Goal: Task Accomplishment & Management: Manage account settings

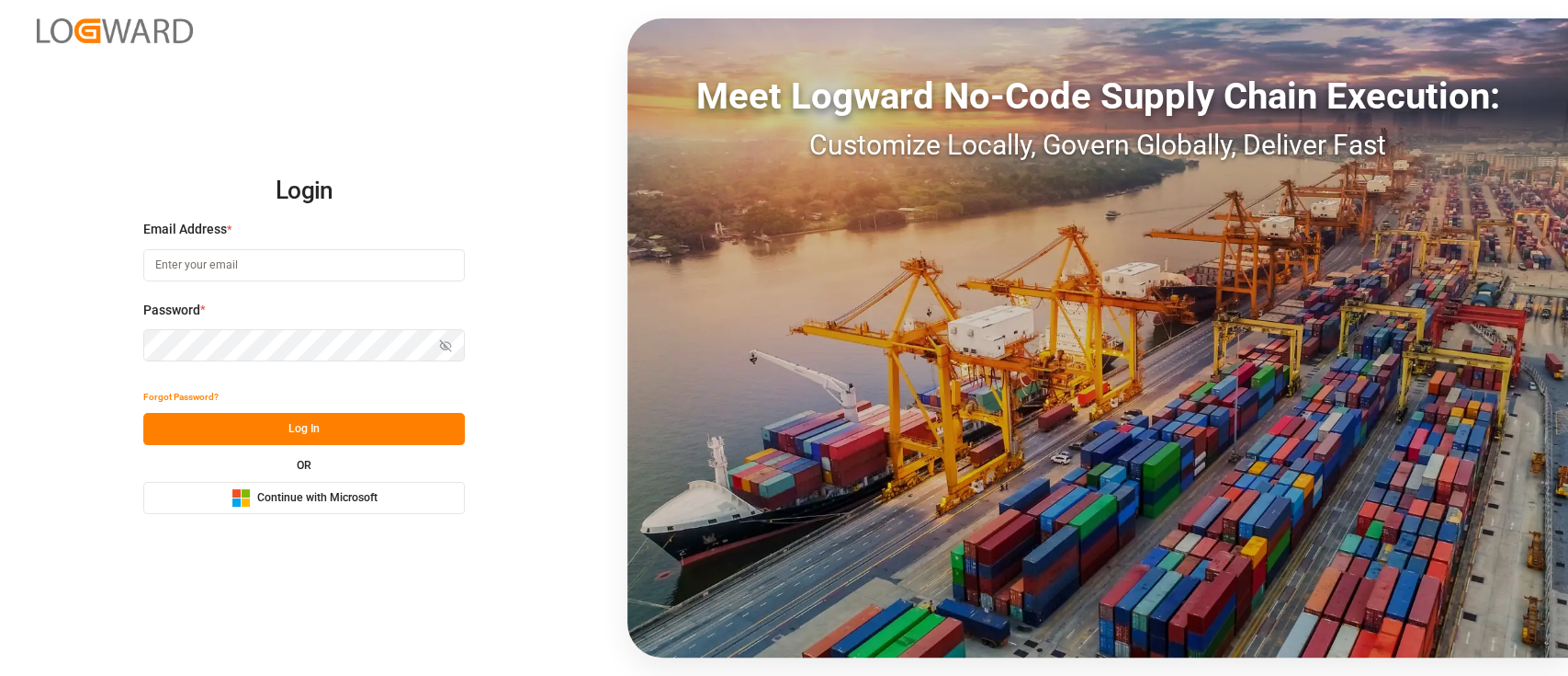
click at [309, 499] on span "Continue with Microsoft" at bounding box center [316, 498] width 120 height 17
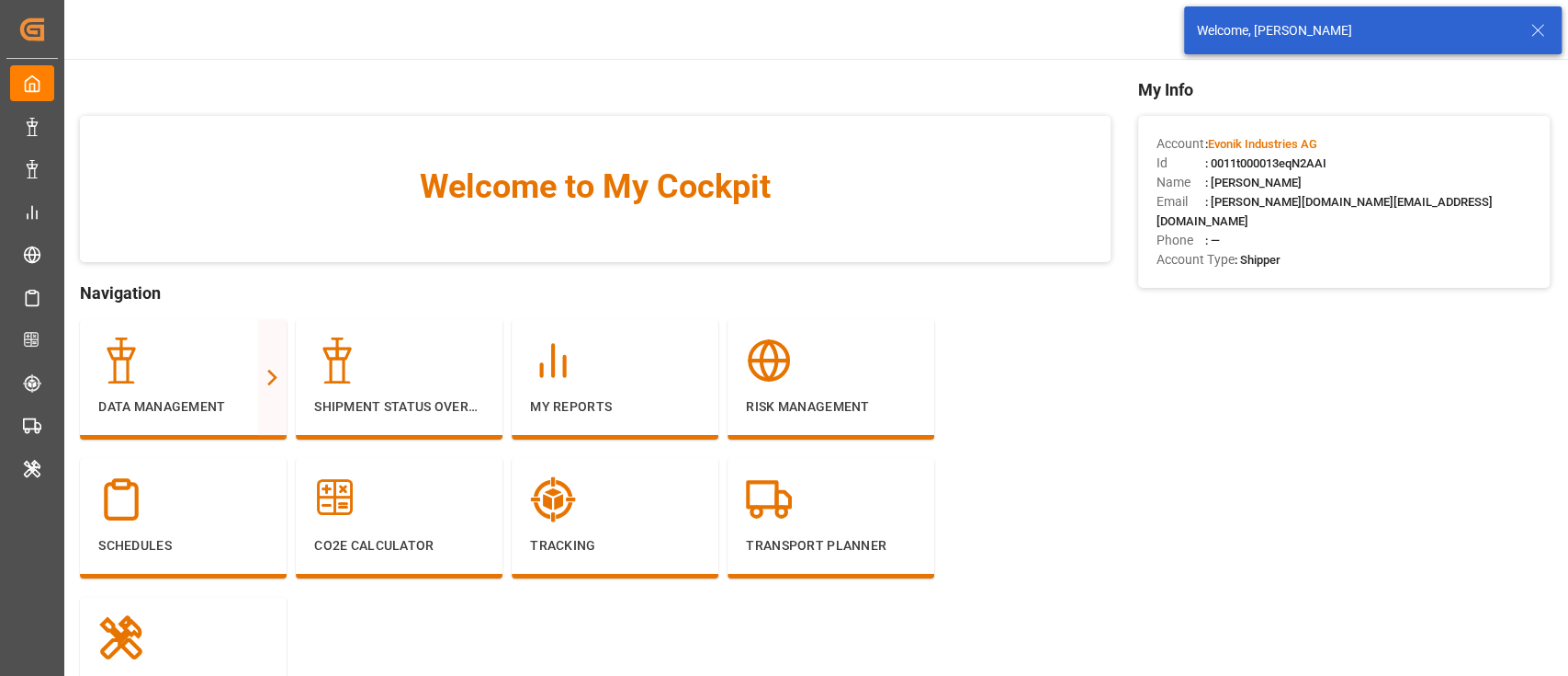
click at [1538, 33] on icon at bounding box center [1538, 31] width 22 height 22
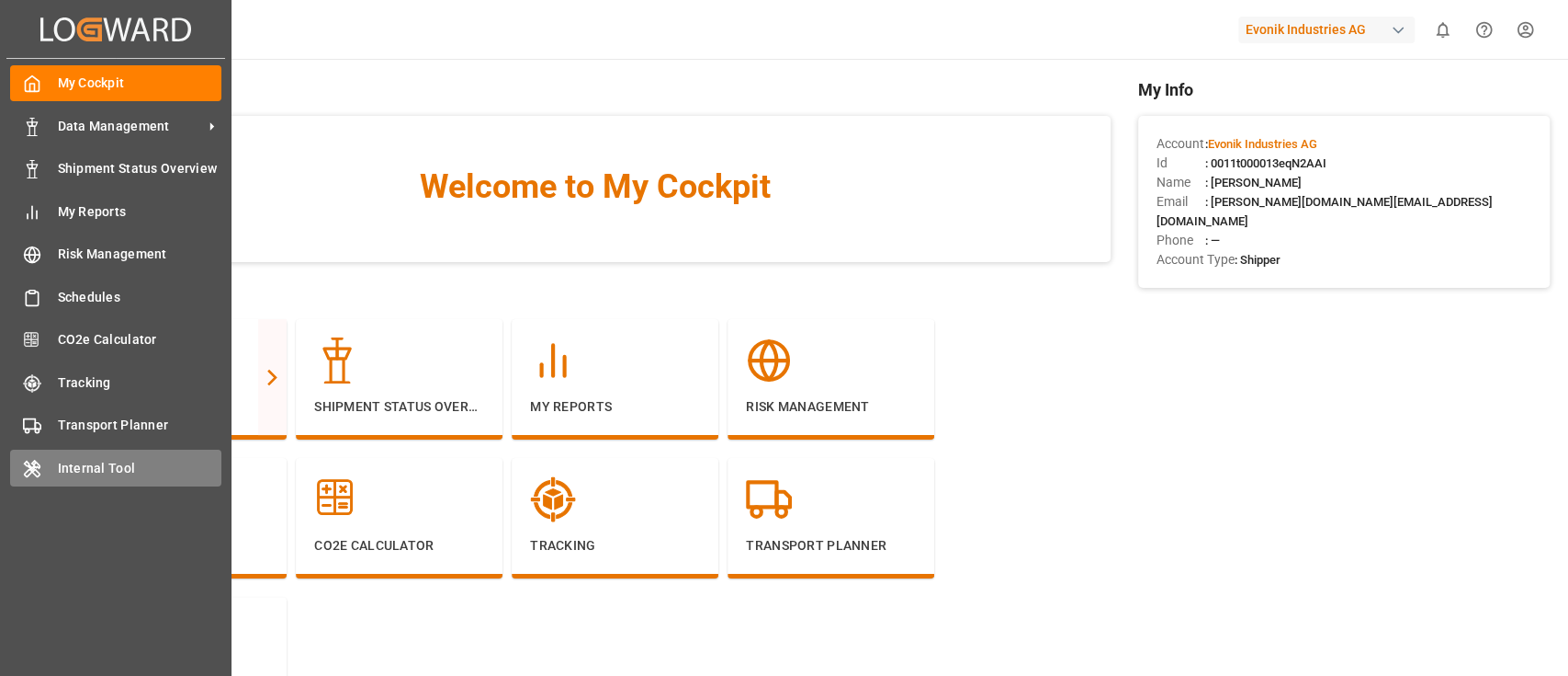
click at [66, 470] on span "Internal Tool" at bounding box center [140, 468] width 165 height 20
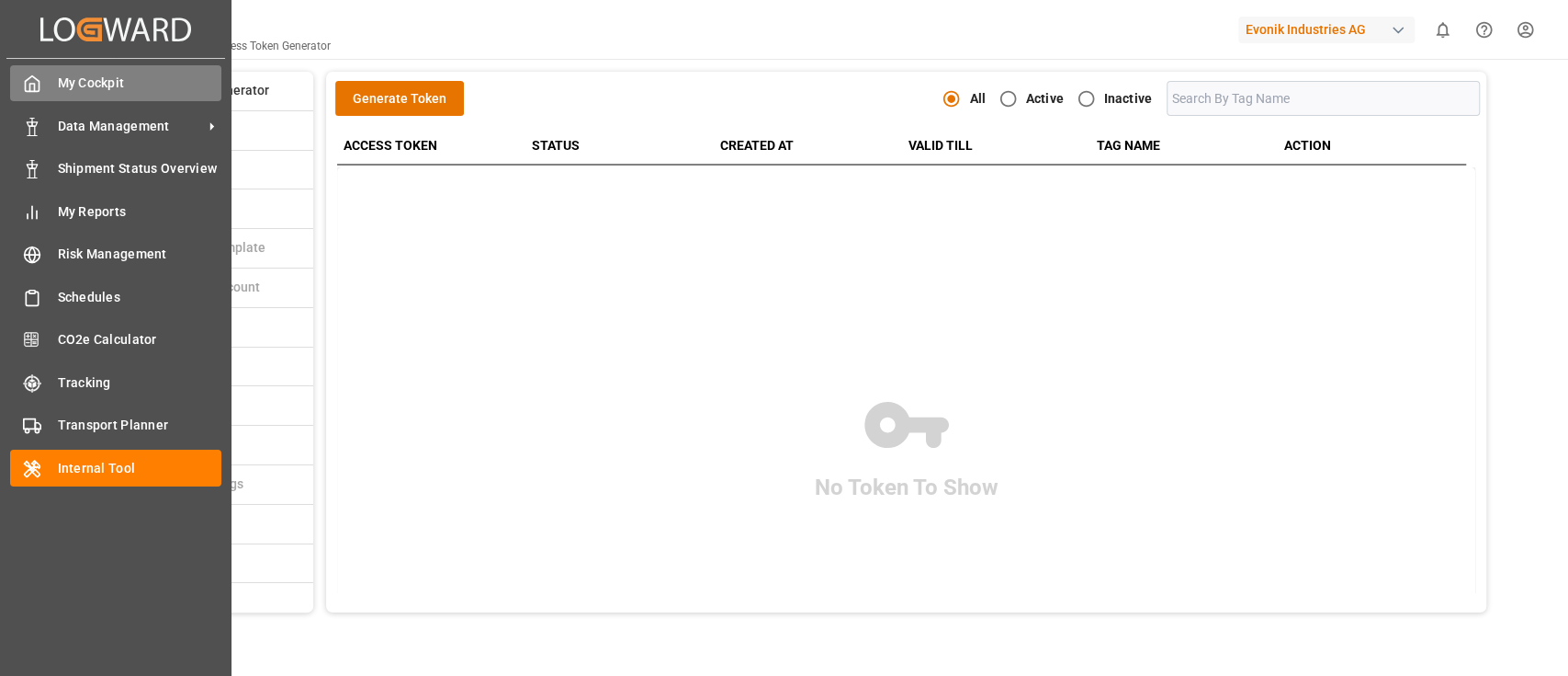
click at [52, 91] on div "My Cockpit My Cockpit" at bounding box center [115, 83] width 211 height 36
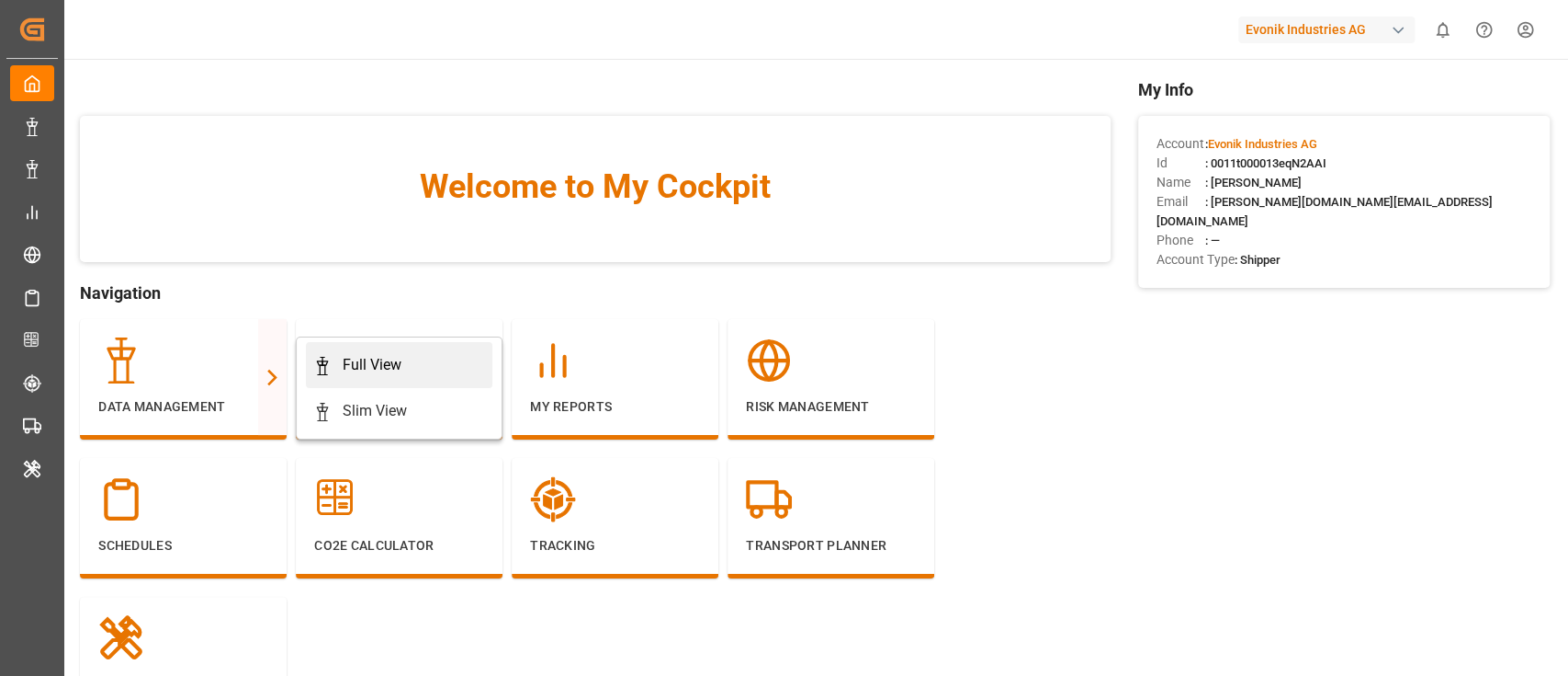
click at [387, 342] on link "Full View" at bounding box center [399, 364] width 186 height 46
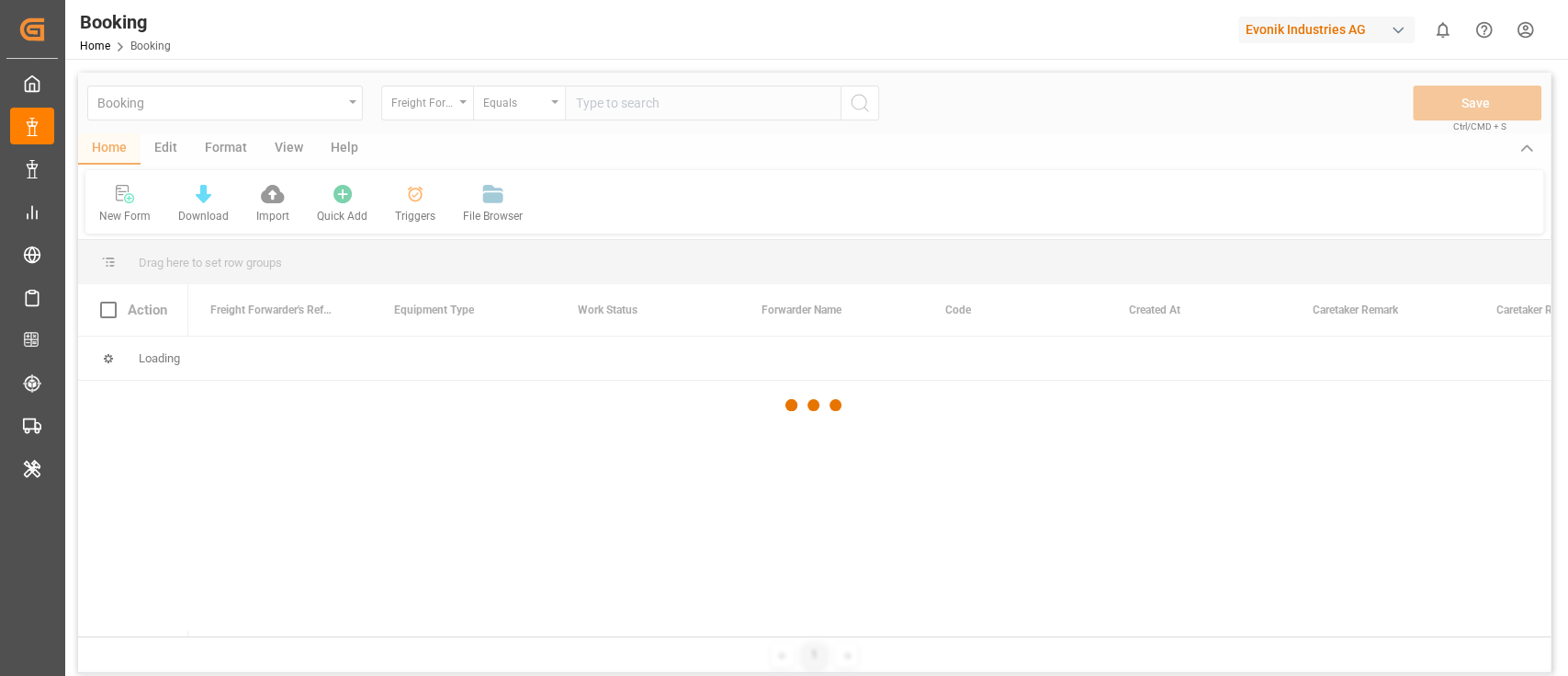
click at [170, 149] on div at bounding box center [814, 405] width 1473 height 665
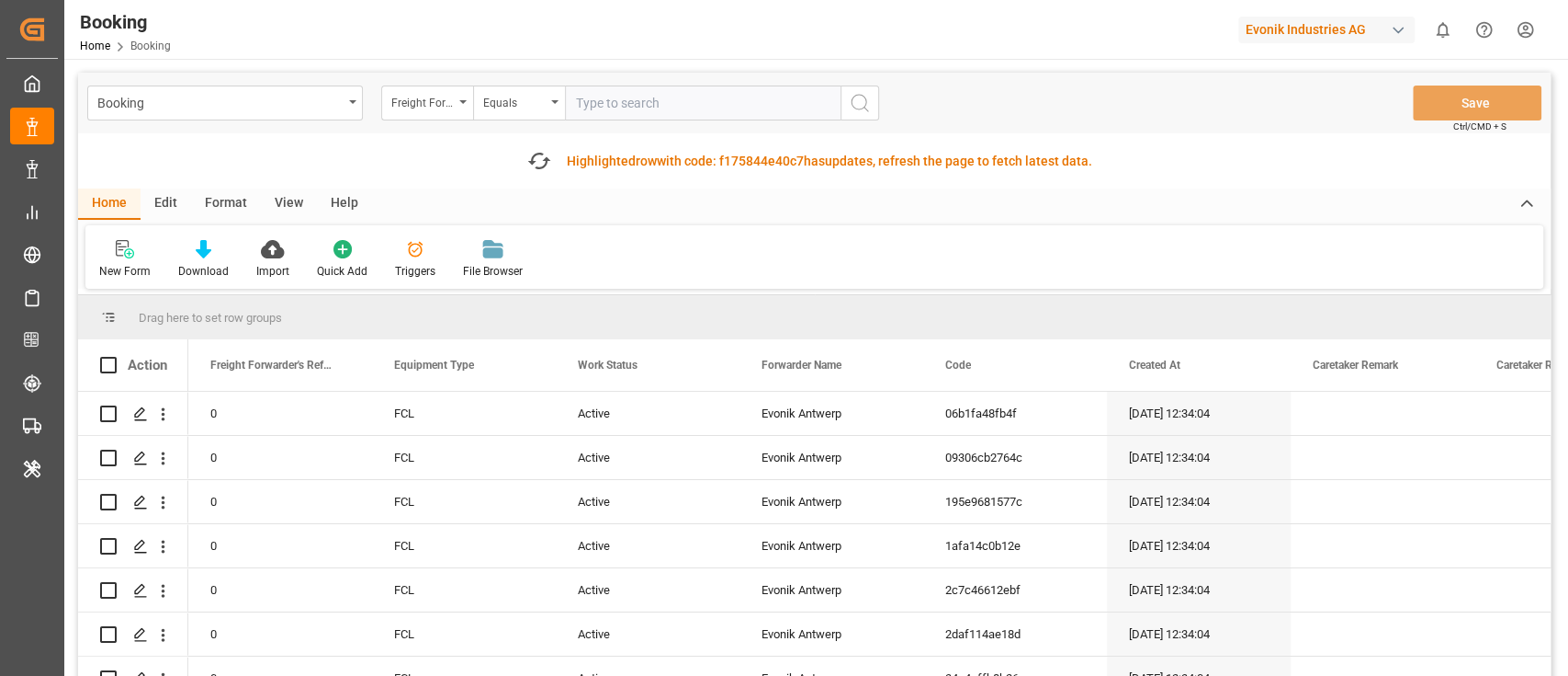
click at [170, 149] on div "Fetch latest updates Highlighted row with code: f175844e40c7 f175844e40c7 has u…" at bounding box center [814, 160] width 1473 height 55
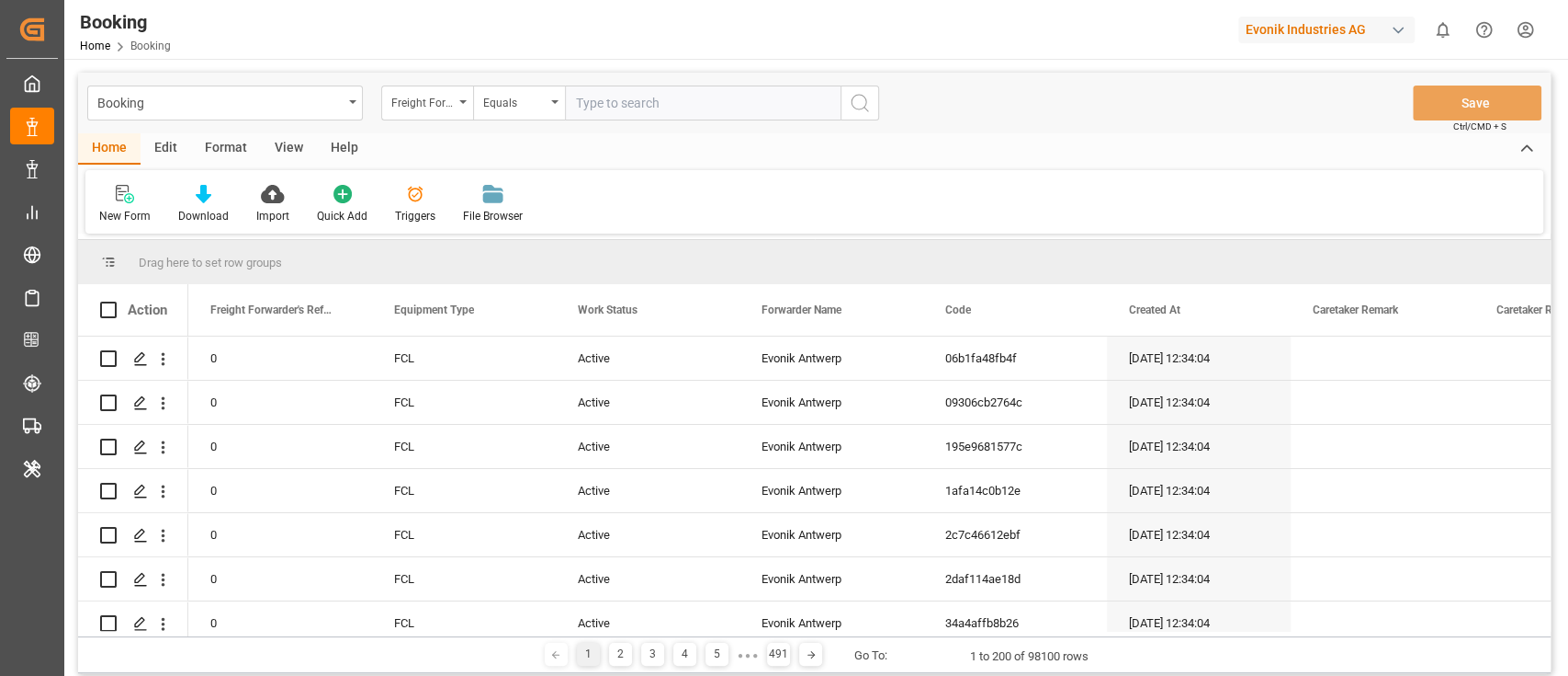
click at [170, 189] on div "Home Edit Format View Help New Form Download Import Quick Add Triggers File Bro…" at bounding box center [814, 183] width 1473 height 101
click at [170, 144] on div "Edit" at bounding box center [166, 149] width 50 height 32
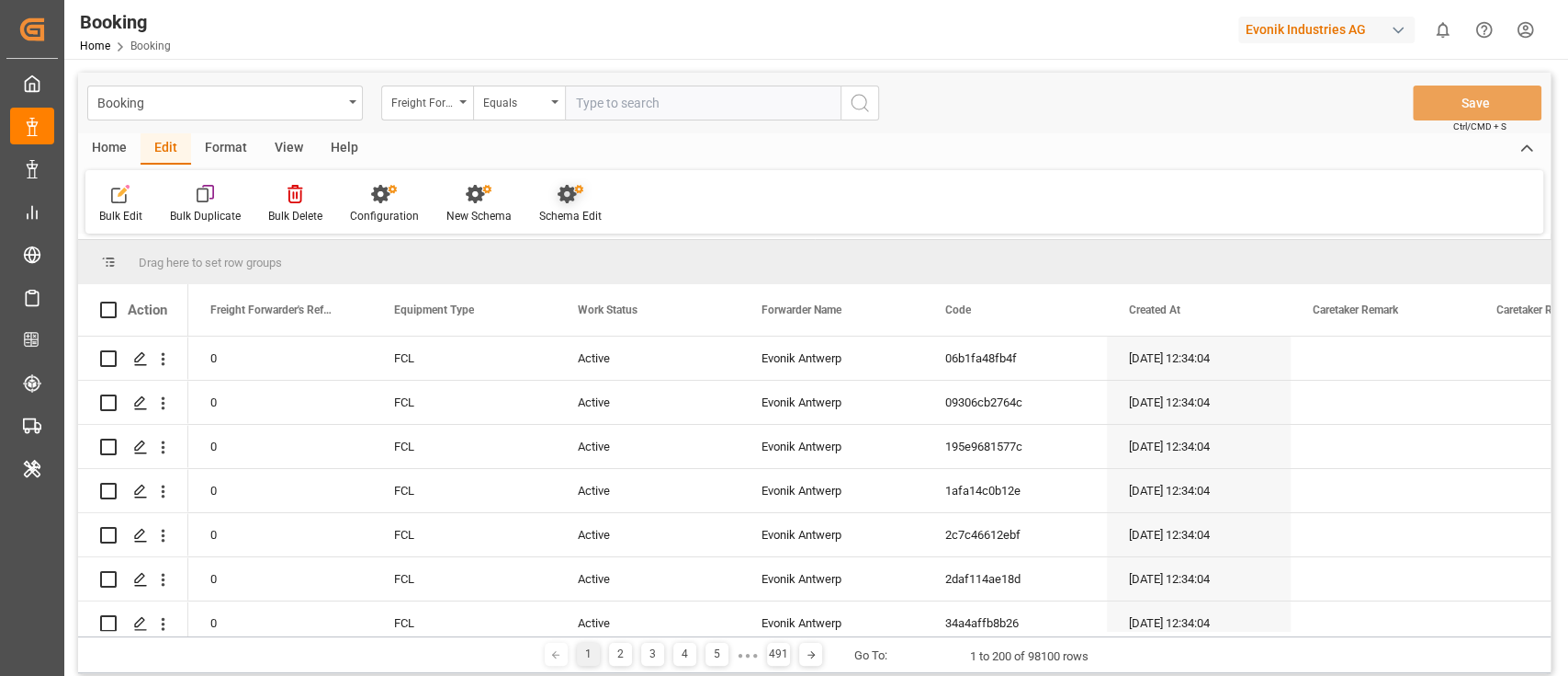
click at [550, 214] on div "Schema Edit" at bounding box center [570, 216] width 62 height 17
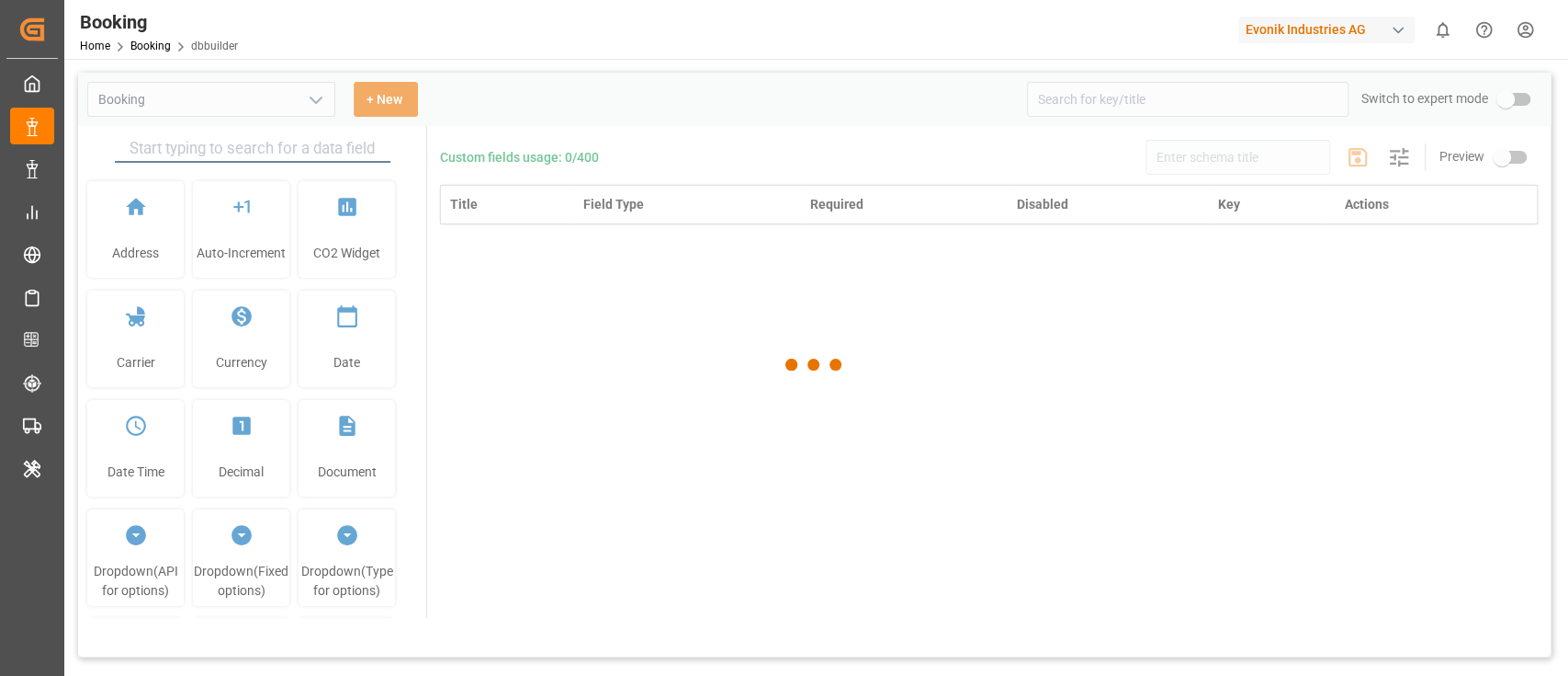
type input "Booking"
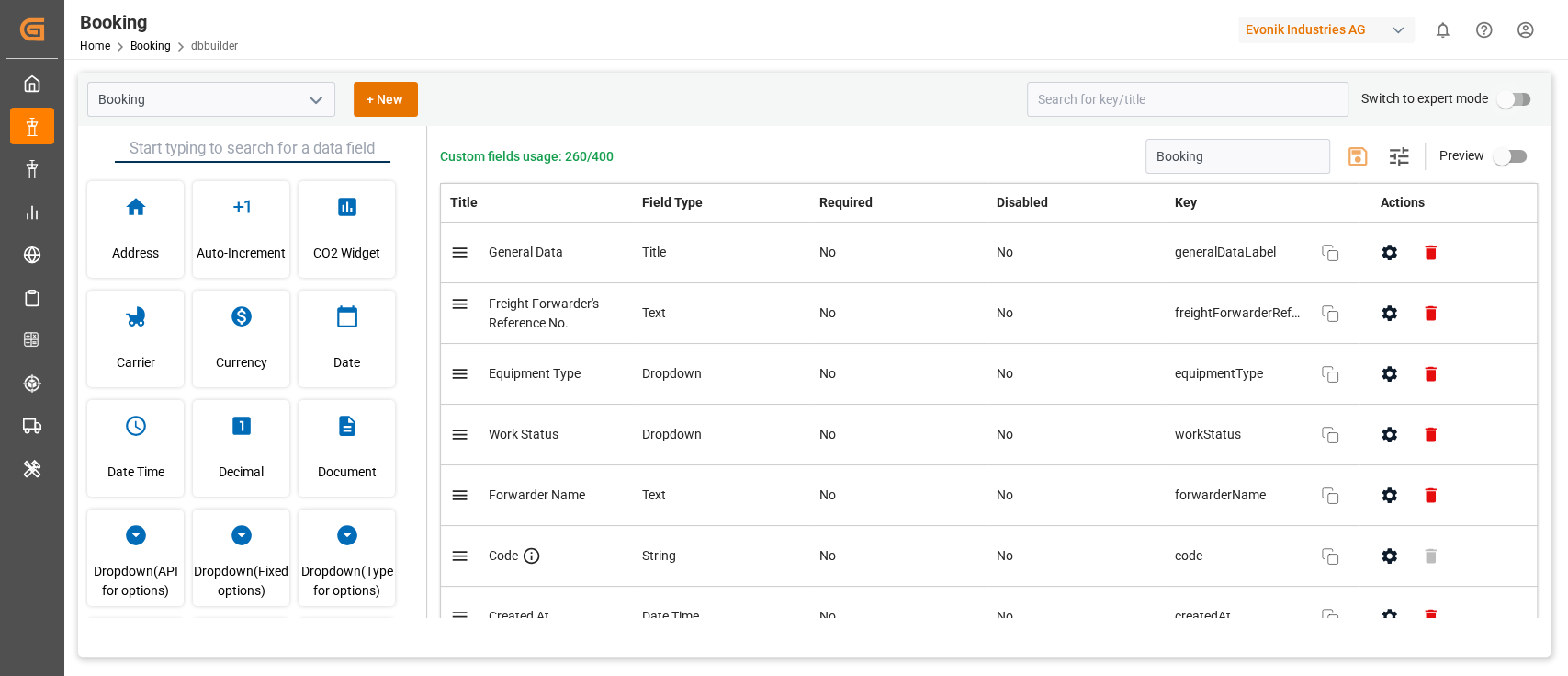
click at [1513, 109] on input "primary checkbox" at bounding box center [1506, 100] width 105 height 35
checkbox input "true"
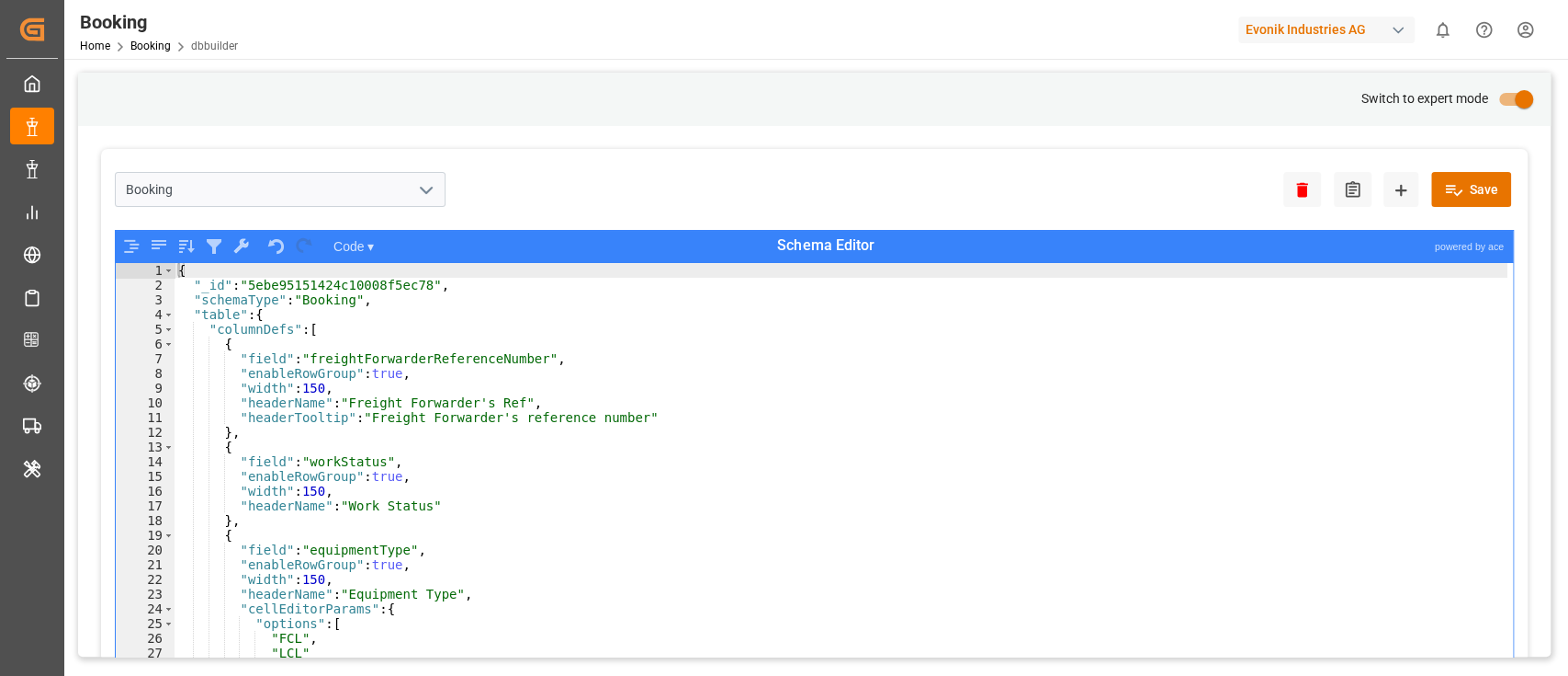
type textarea ""table": {"
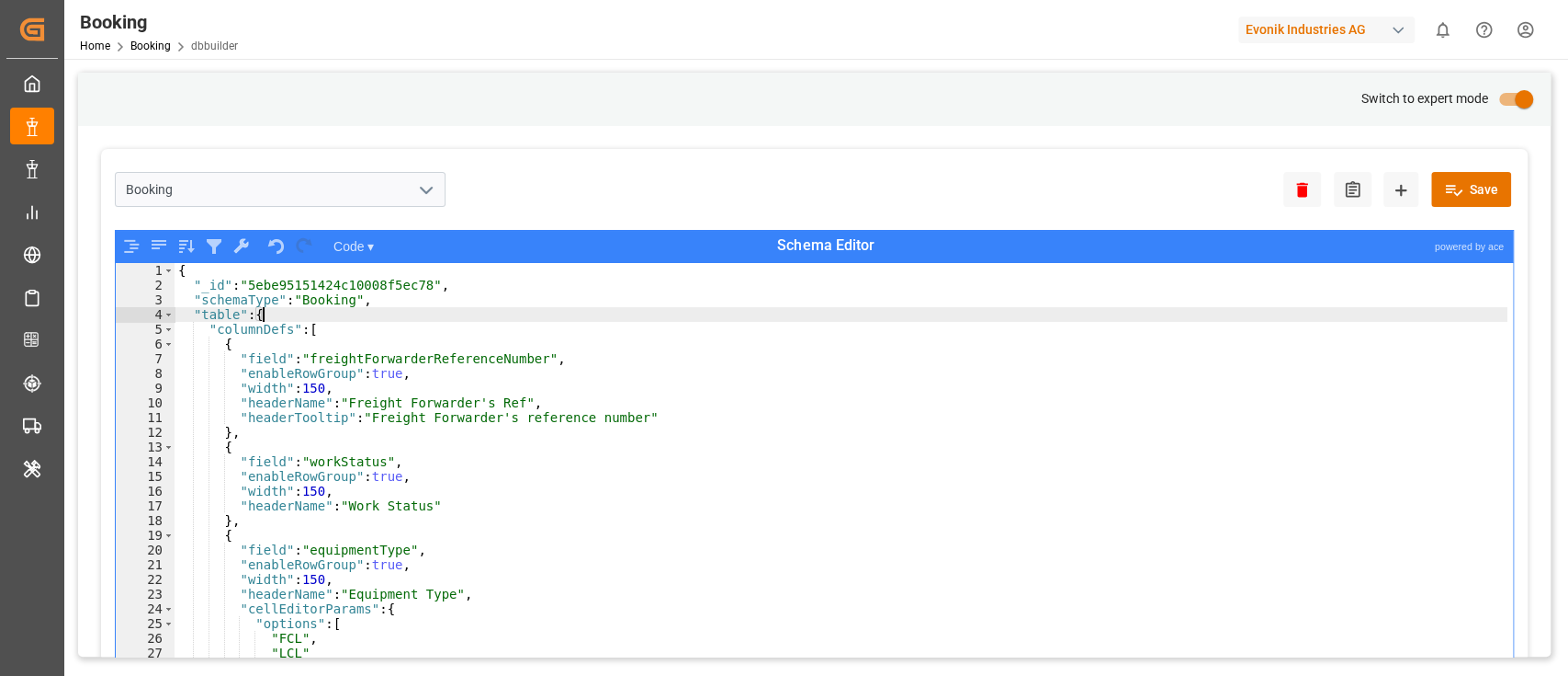
click at [1184, 320] on div "{ "_id" : "5ebe95151424c10008f5ec78" , "schemaType" : "Booking" , "table" : { "…" at bounding box center [841, 496] width 1333 height 467
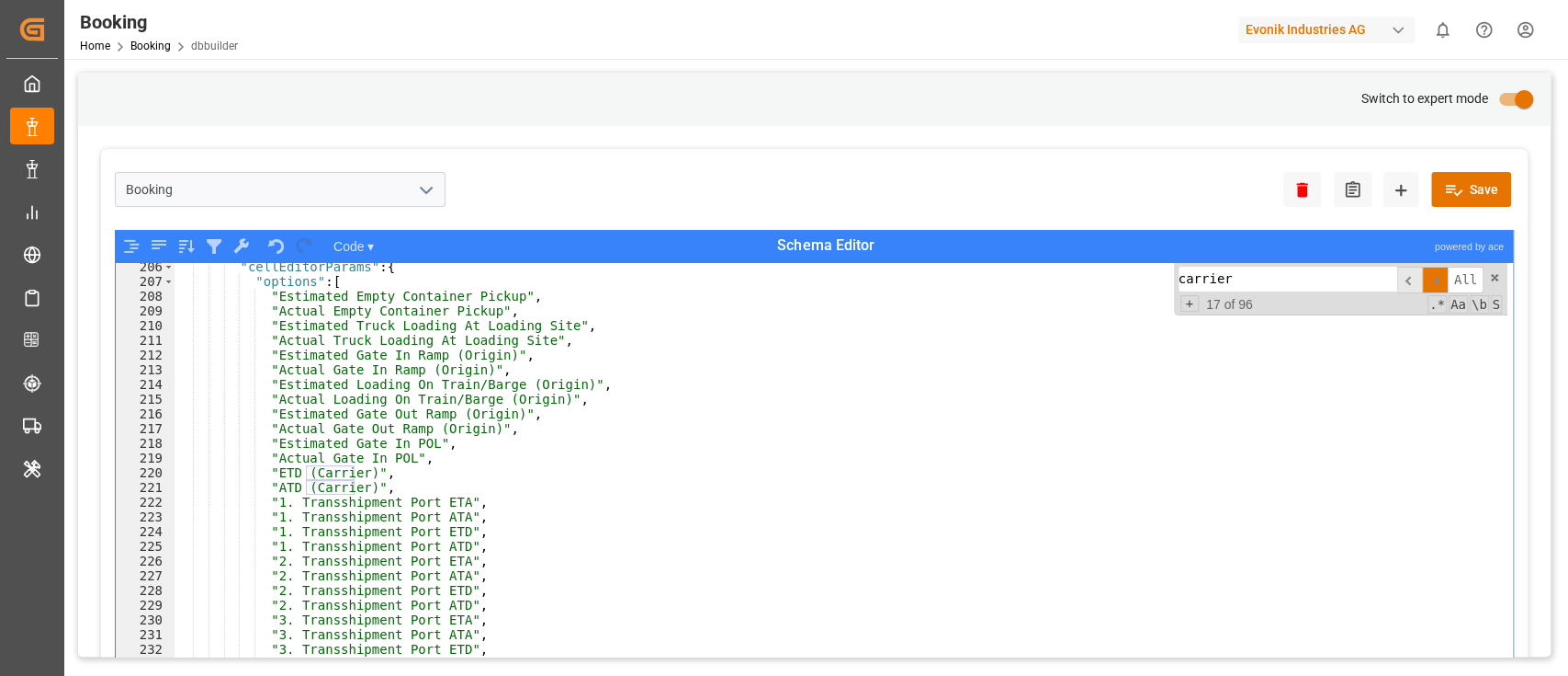
scroll to position [1458, 0]
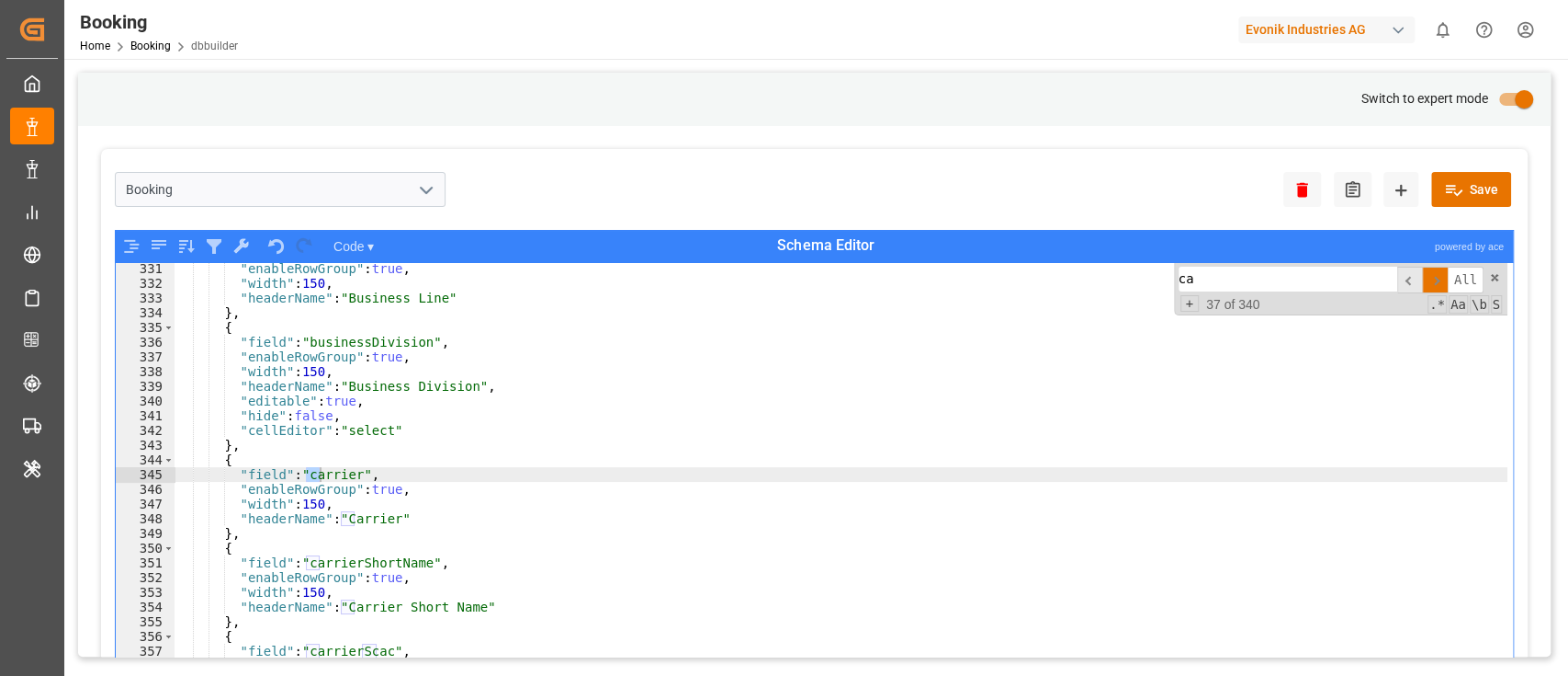
type input "c"
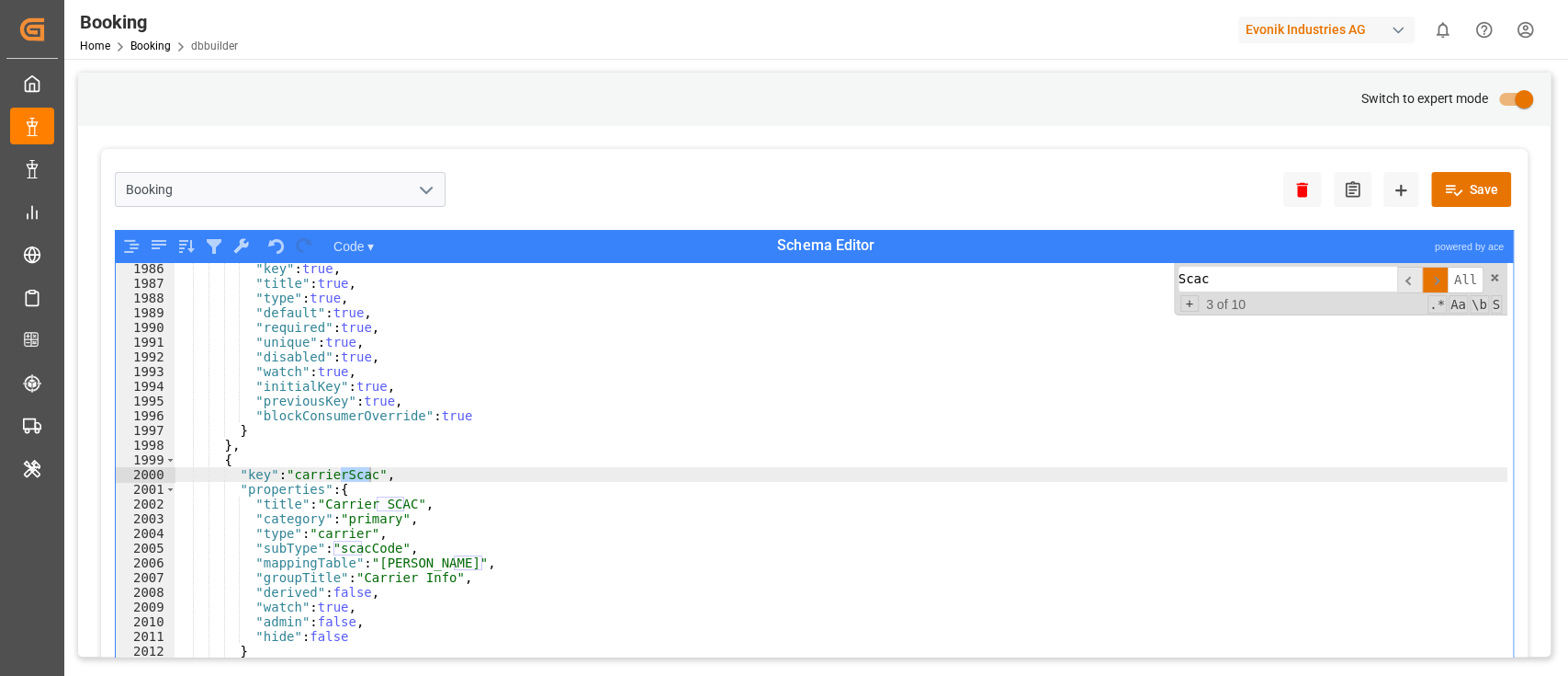
scroll to position [8772, 0]
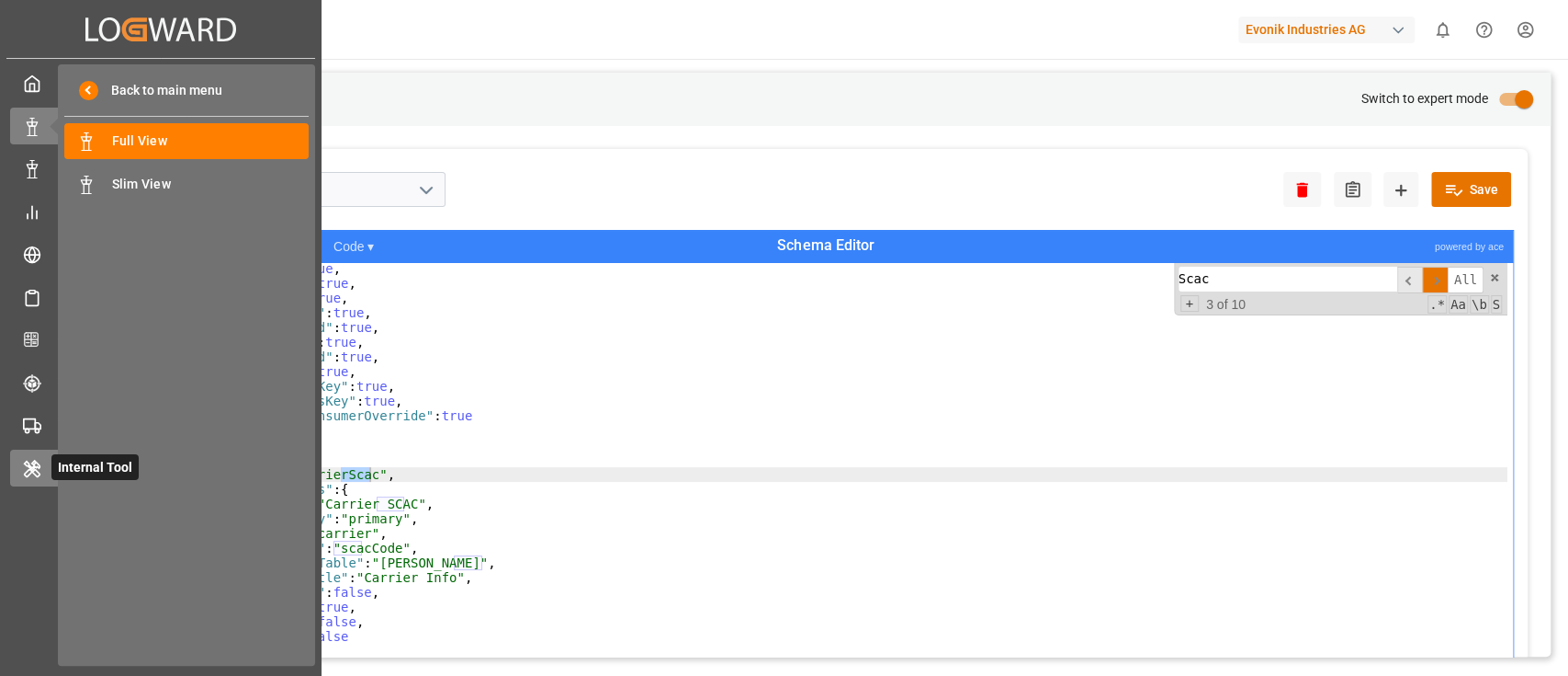
type input "Scac"
click at [20, 462] on div at bounding box center [26, 467] width 32 height 20
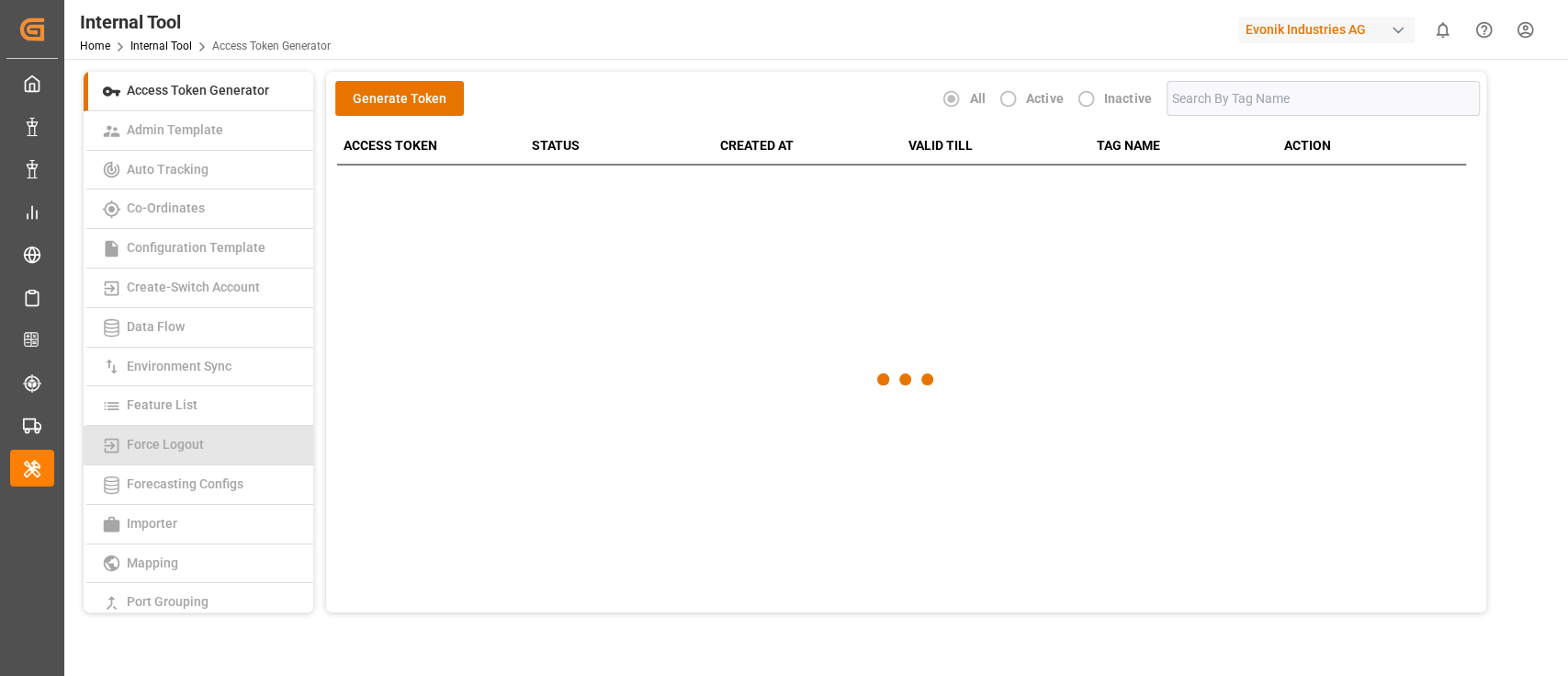
scroll to position [335, 0]
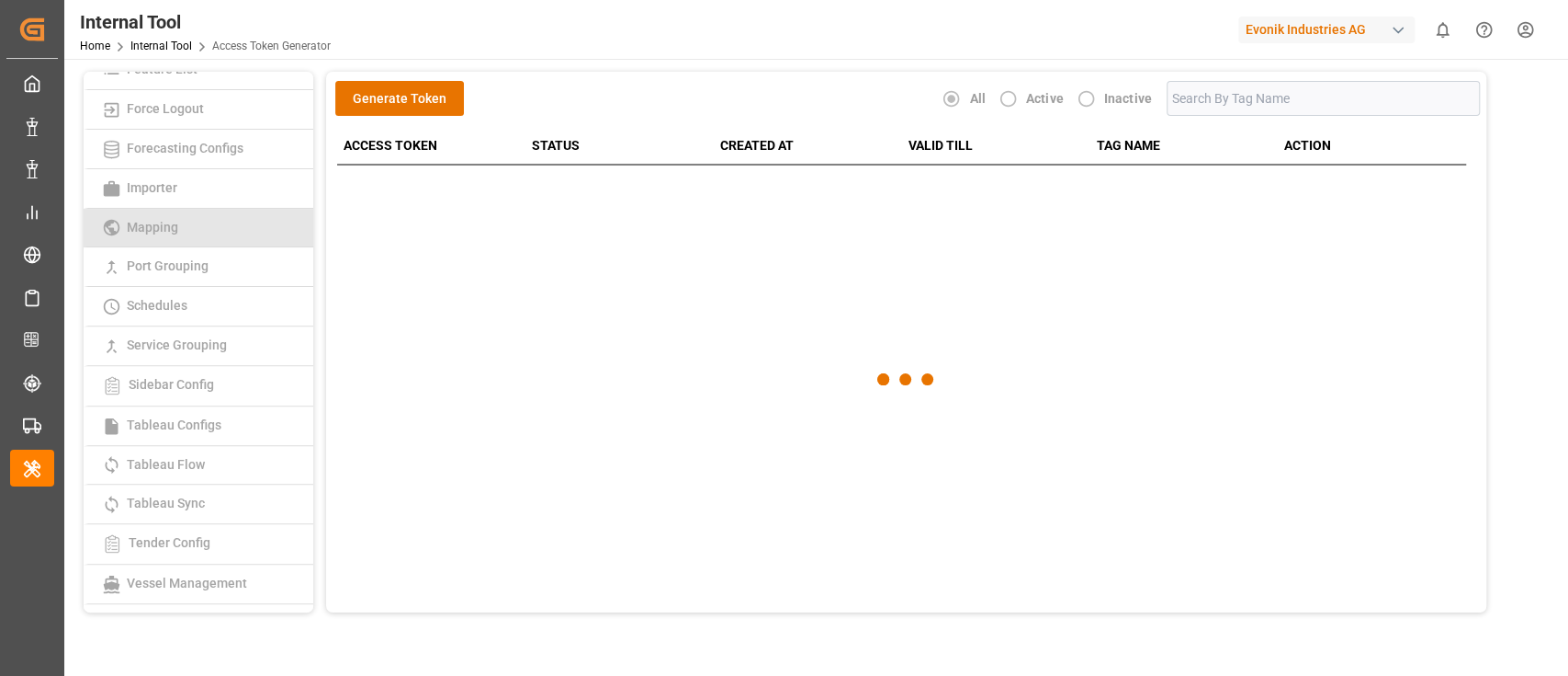
click at [216, 224] on link "Mapping" at bounding box center [198, 228] width 230 height 39
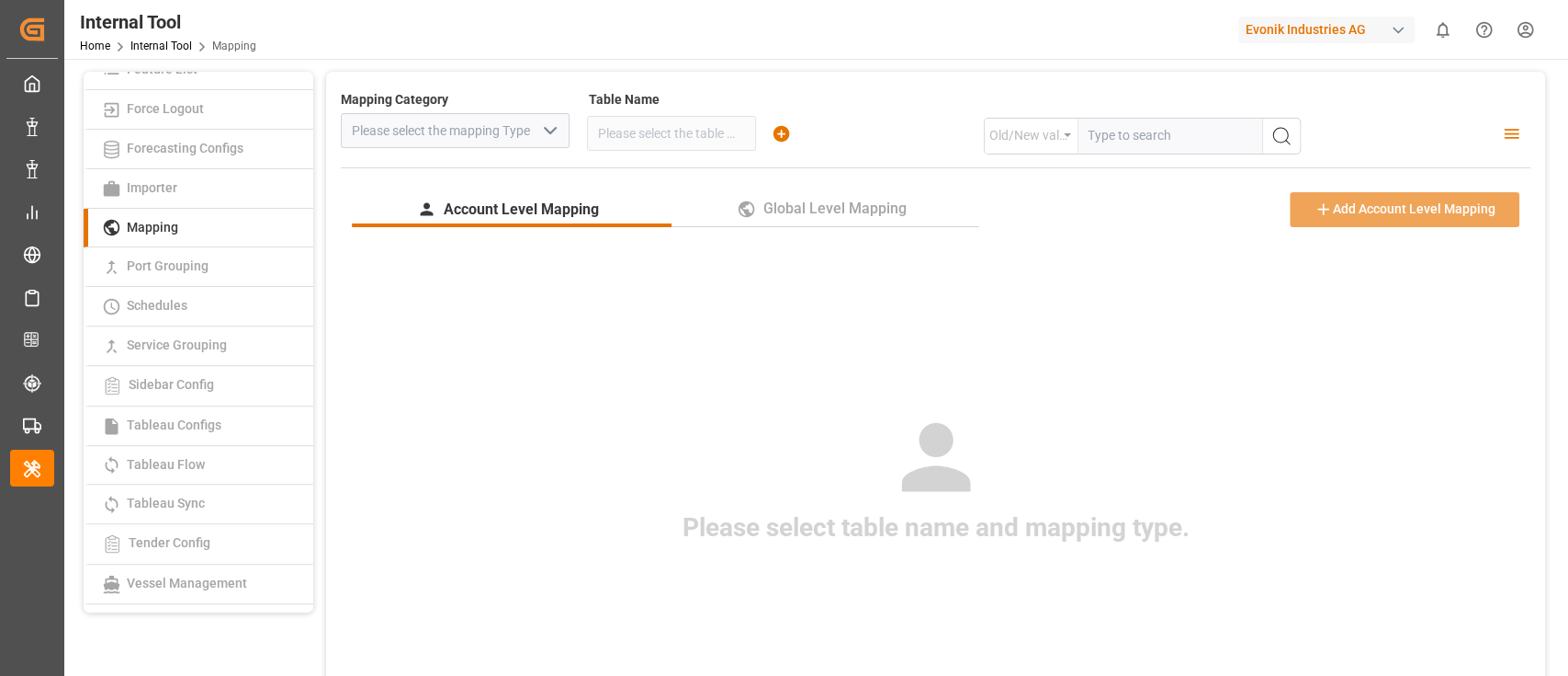
click at [536, 132] on button "open menu" at bounding box center [550, 130] width 28 height 29
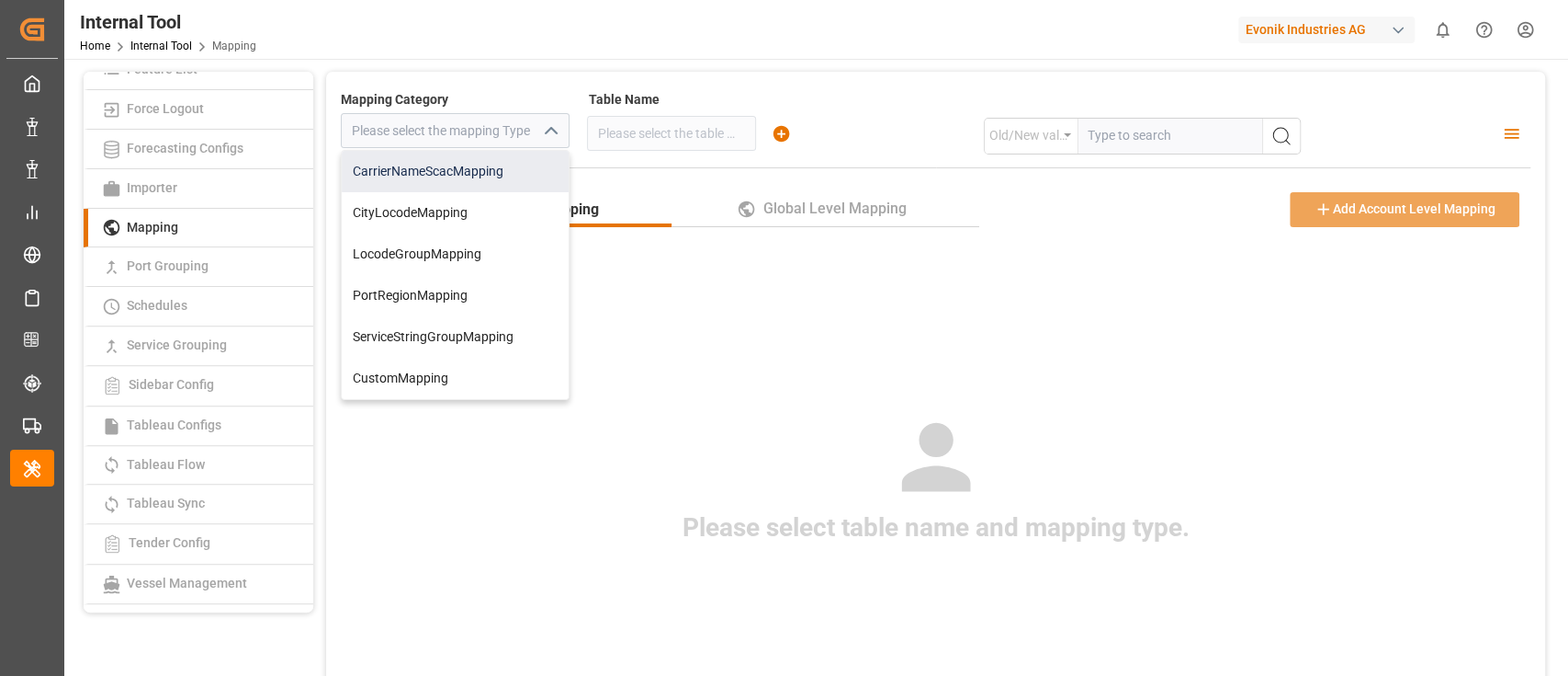
click at [529, 185] on div "CarrierNameScacMapping" at bounding box center [455, 171] width 227 height 41
type input "CarrierNameScacMapping"
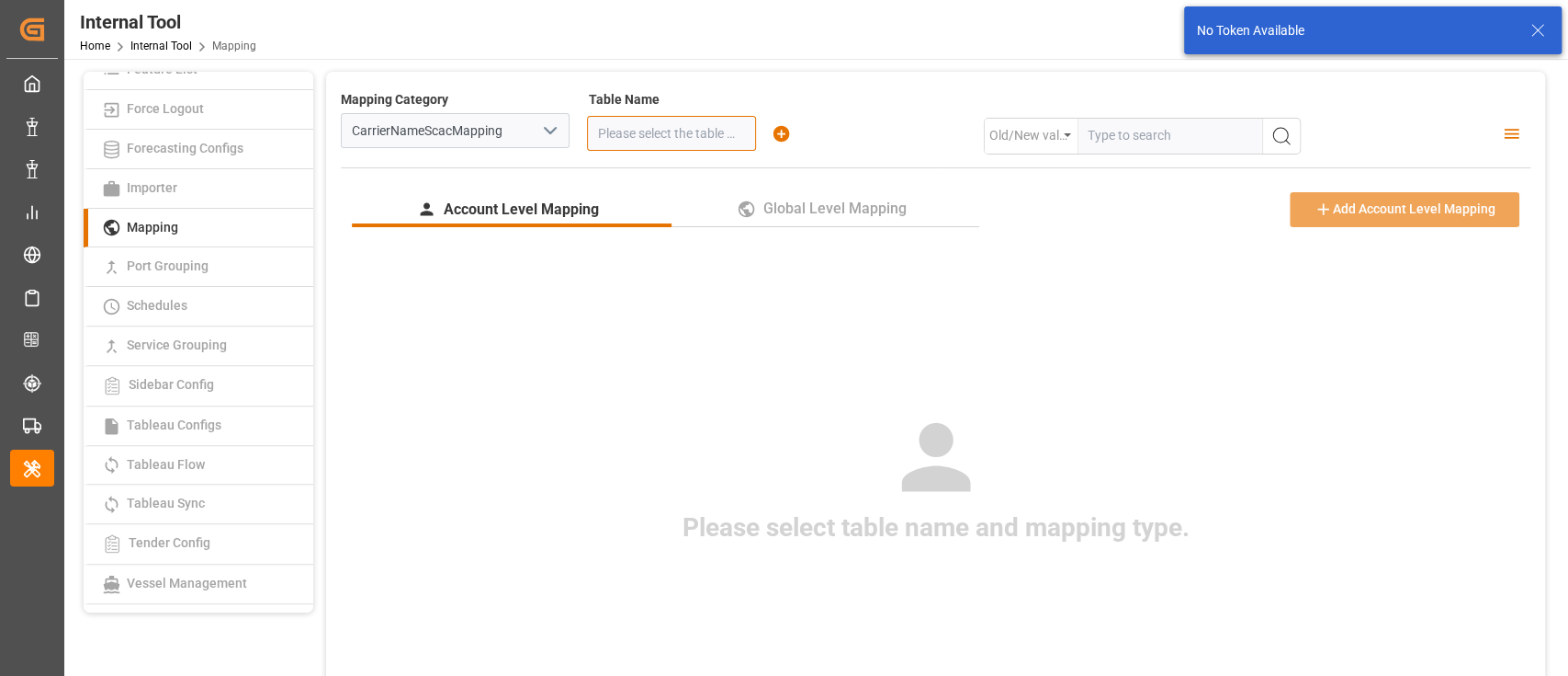
click at [700, 126] on input at bounding box center [672, 133] width 169 height 35
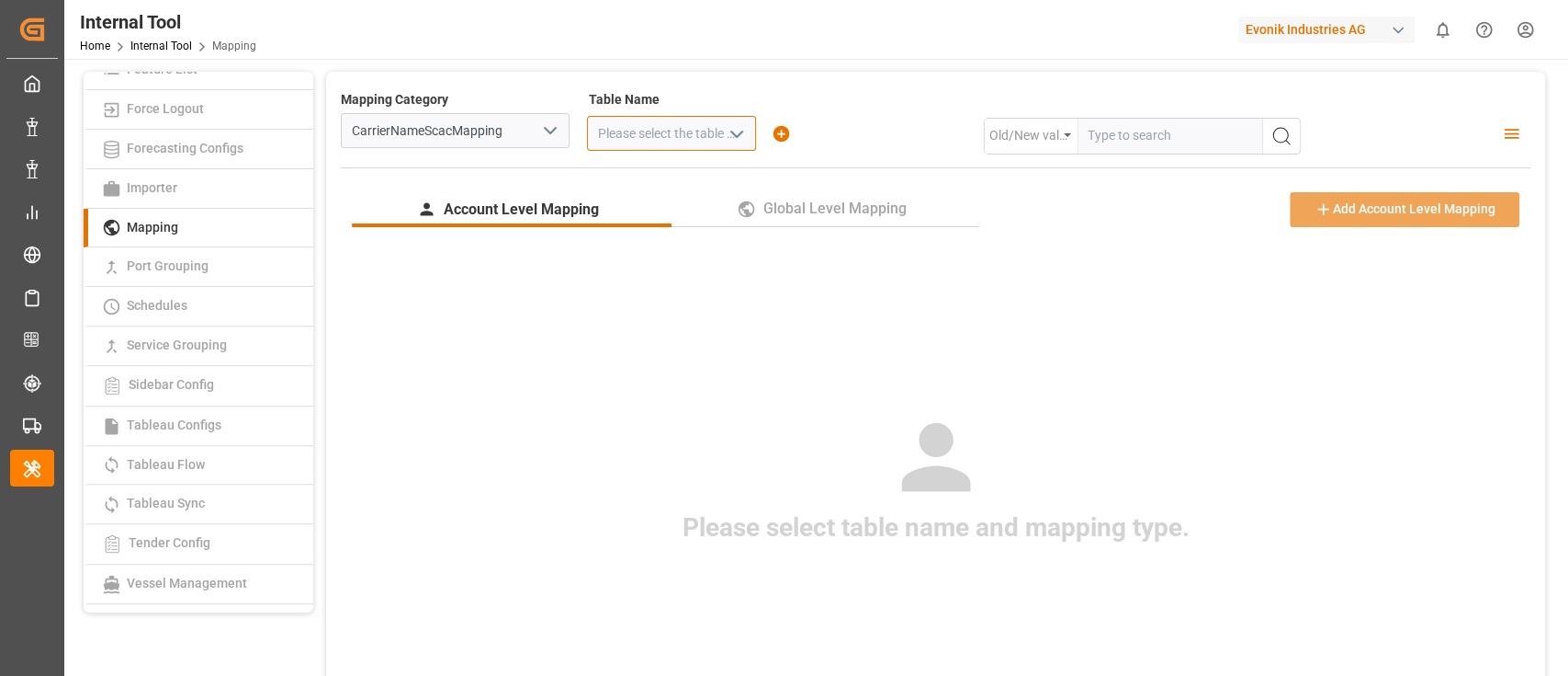
click at [707, 128] on input at bounding box center [672, 133] width 169 height 35
click at [731, 135] on icon "open menu" at bounding box center [737, 134] width 22 height 22
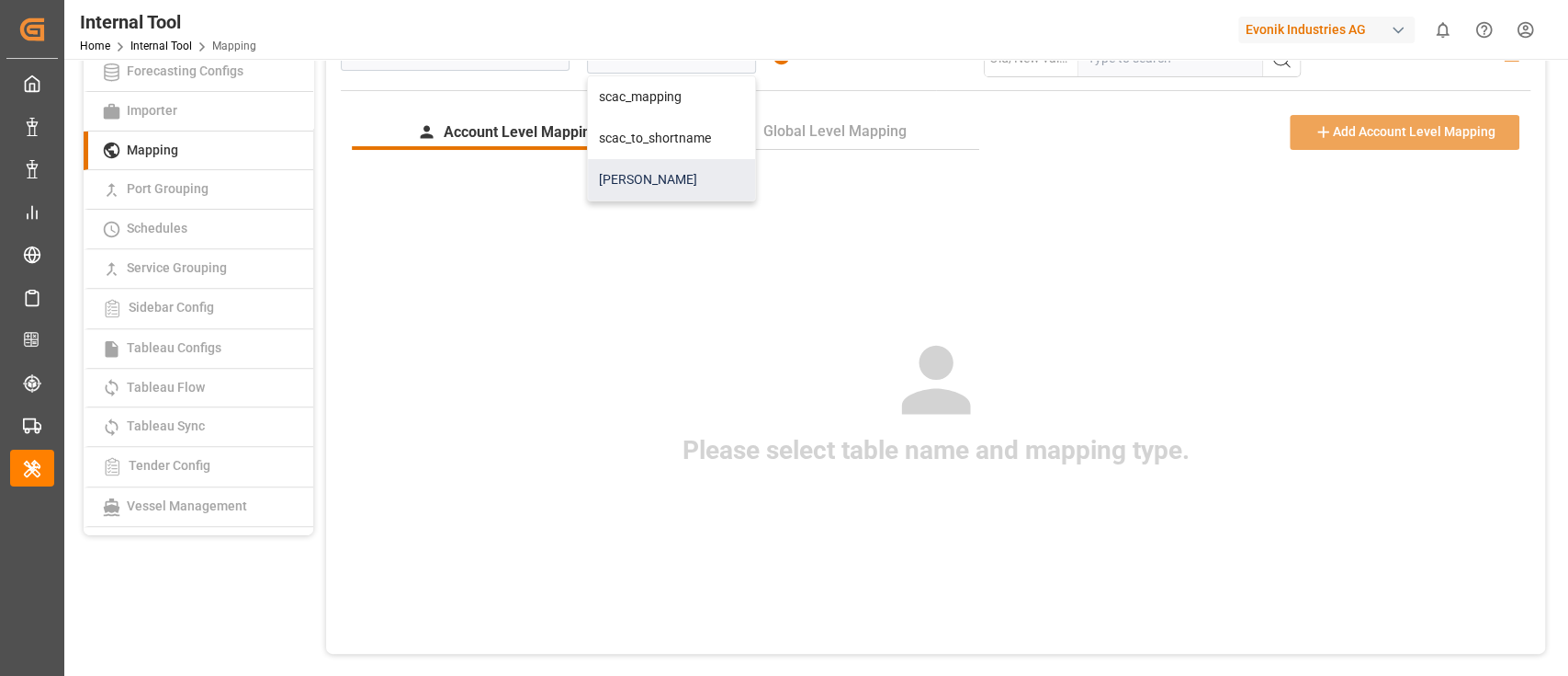
click at [697, 183] on div "carrie_name_scac_mapping" at bounding box center [672, 180] width 168 height 41
type input "carrie_name_scac_mapping"
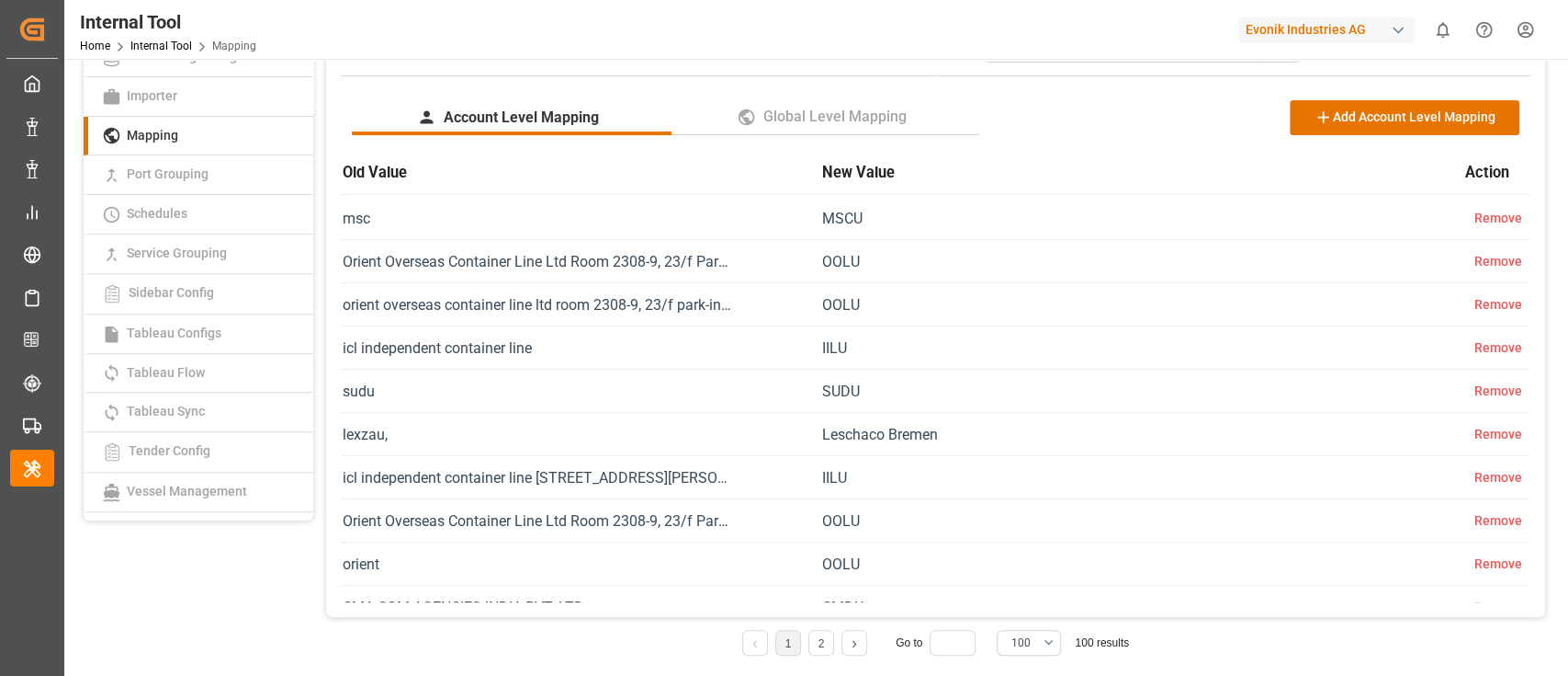
scroll to position [0, 0]
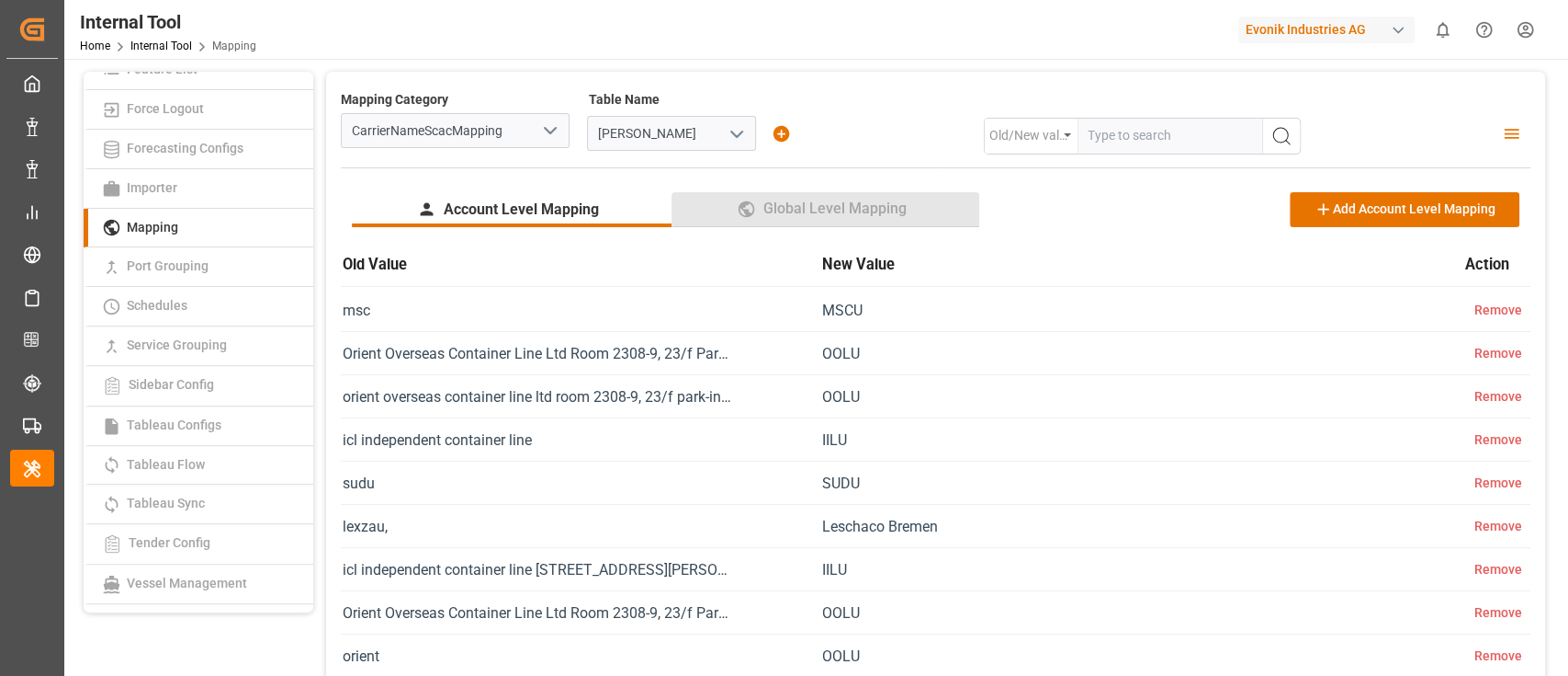
click at [825, 200] on span "Global Level Mapping" at bounding box center [836, 209] width 158 height 22
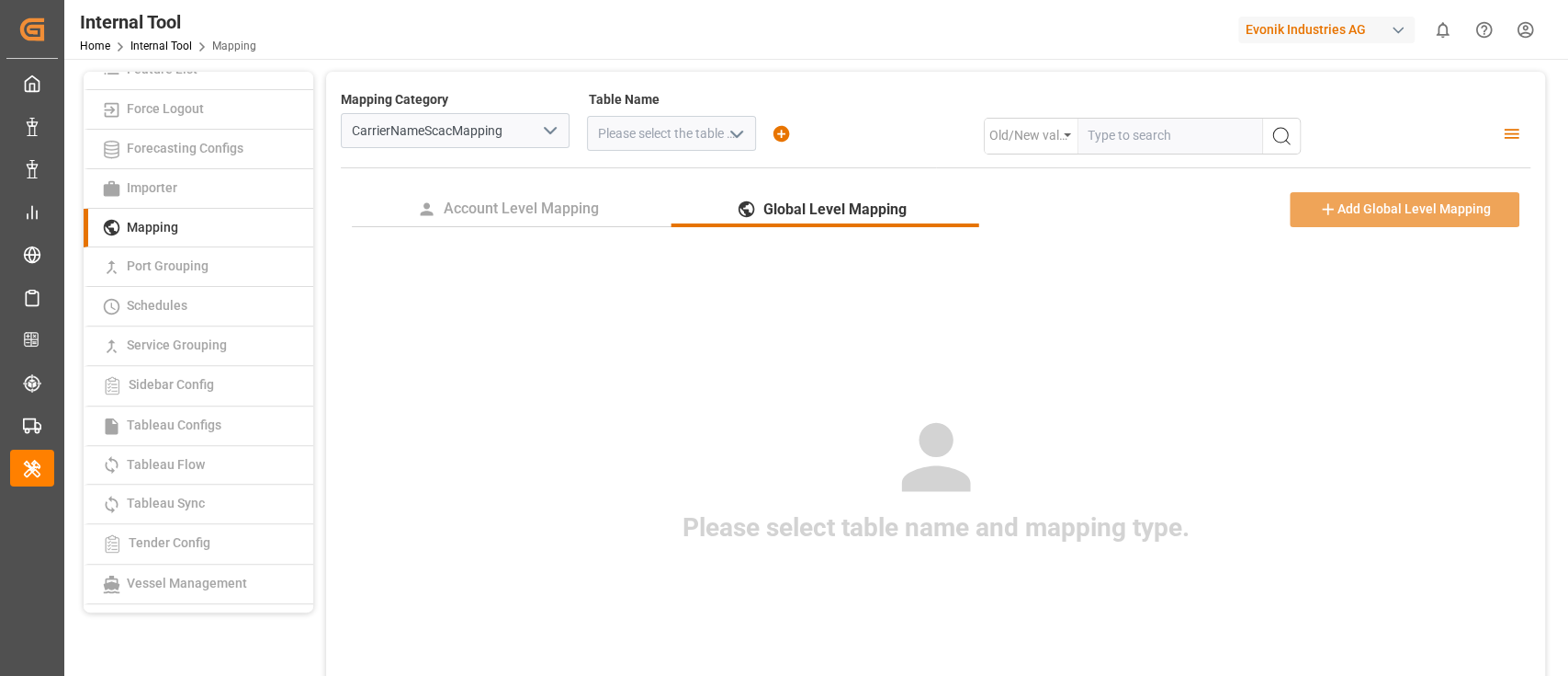
click at [737, 123] on icon "open menu" at bounding box center [737, 134] width 22 height 22
click at [734, 155] on div "carrie_name_scac_mapping" at bounding box center [672, 174] width 168 height 41
type input "carrie_name_scac_mapping"
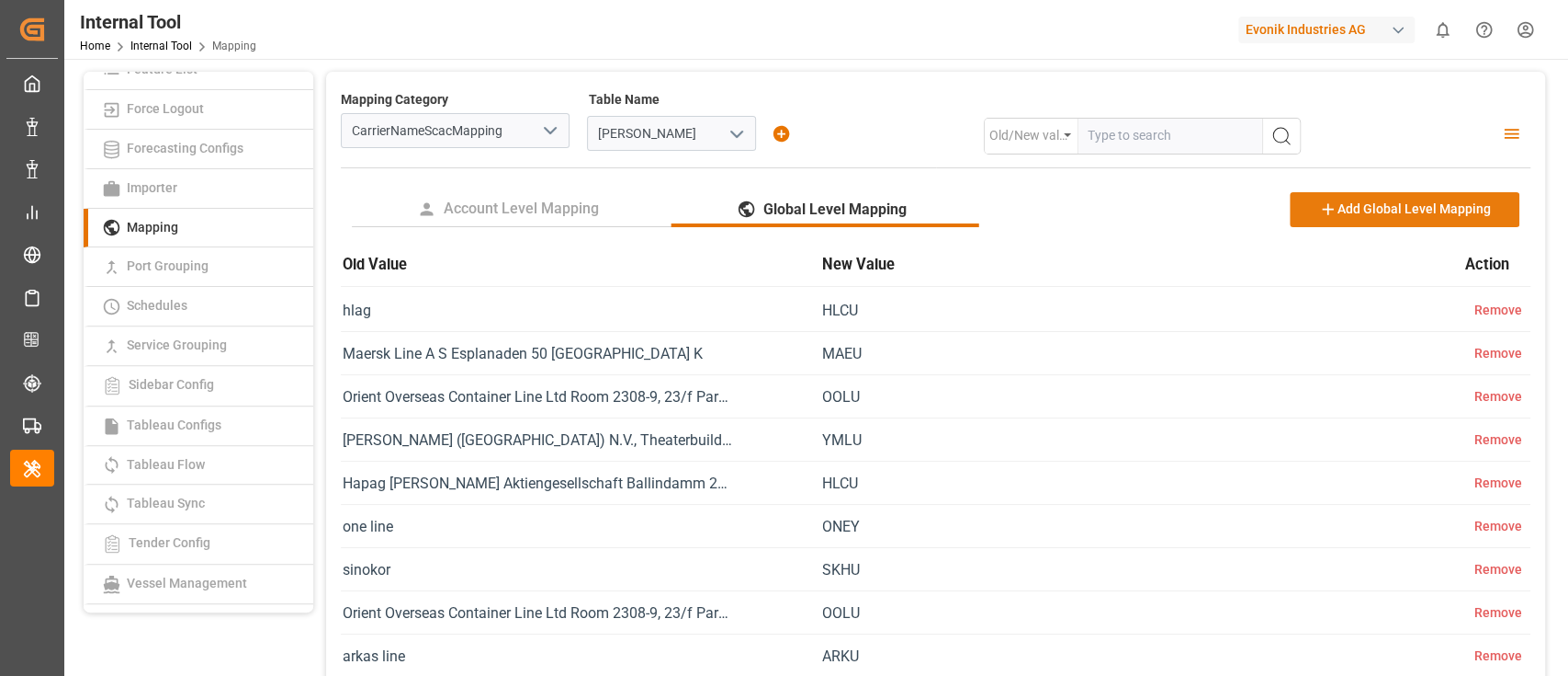
click at [1387, 219] on button "Add Global Level Mapping" at bounding box center [1404, 210] width 230 height 35
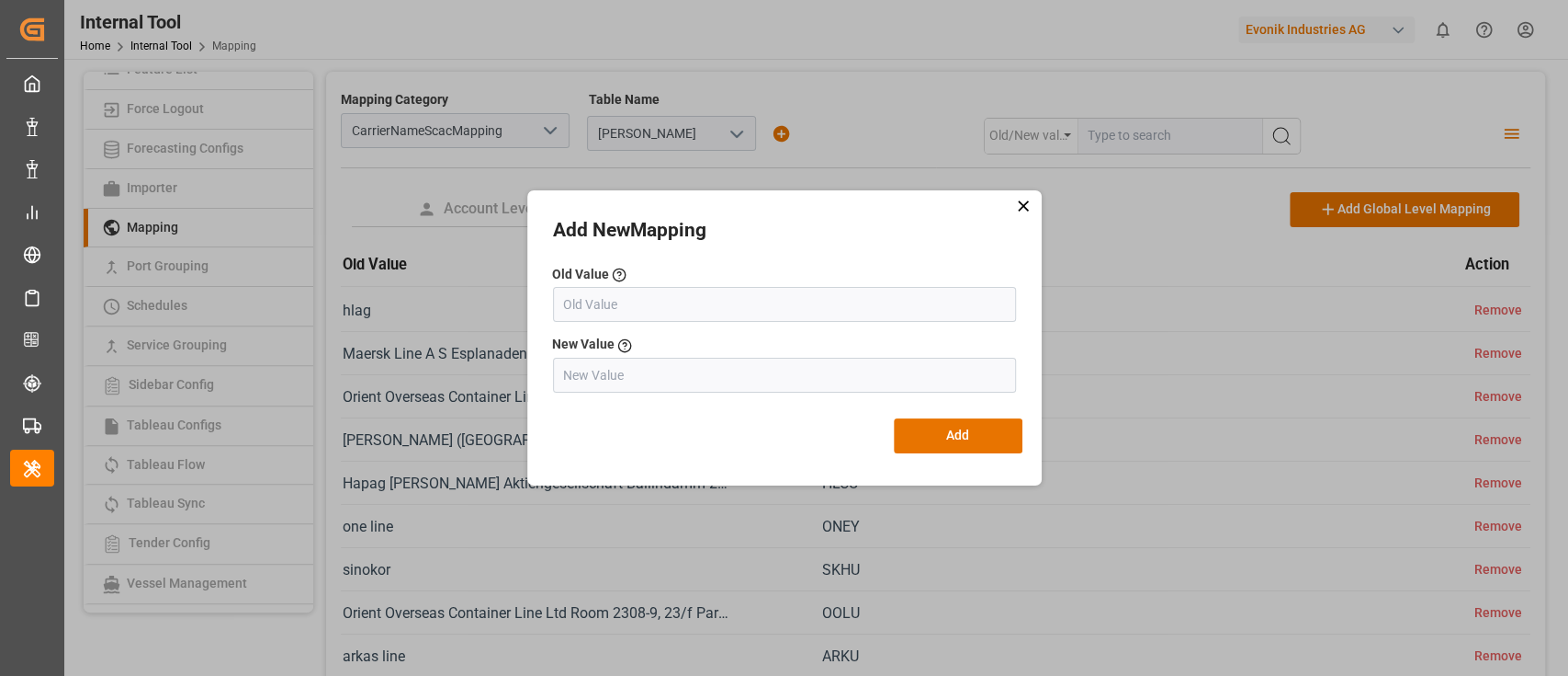
click at [1026, 207] on div "Add New Mapping Old Value Current existing value Please enter a valid Key New V…" at bounding box center [784, 337] width 515 height 295
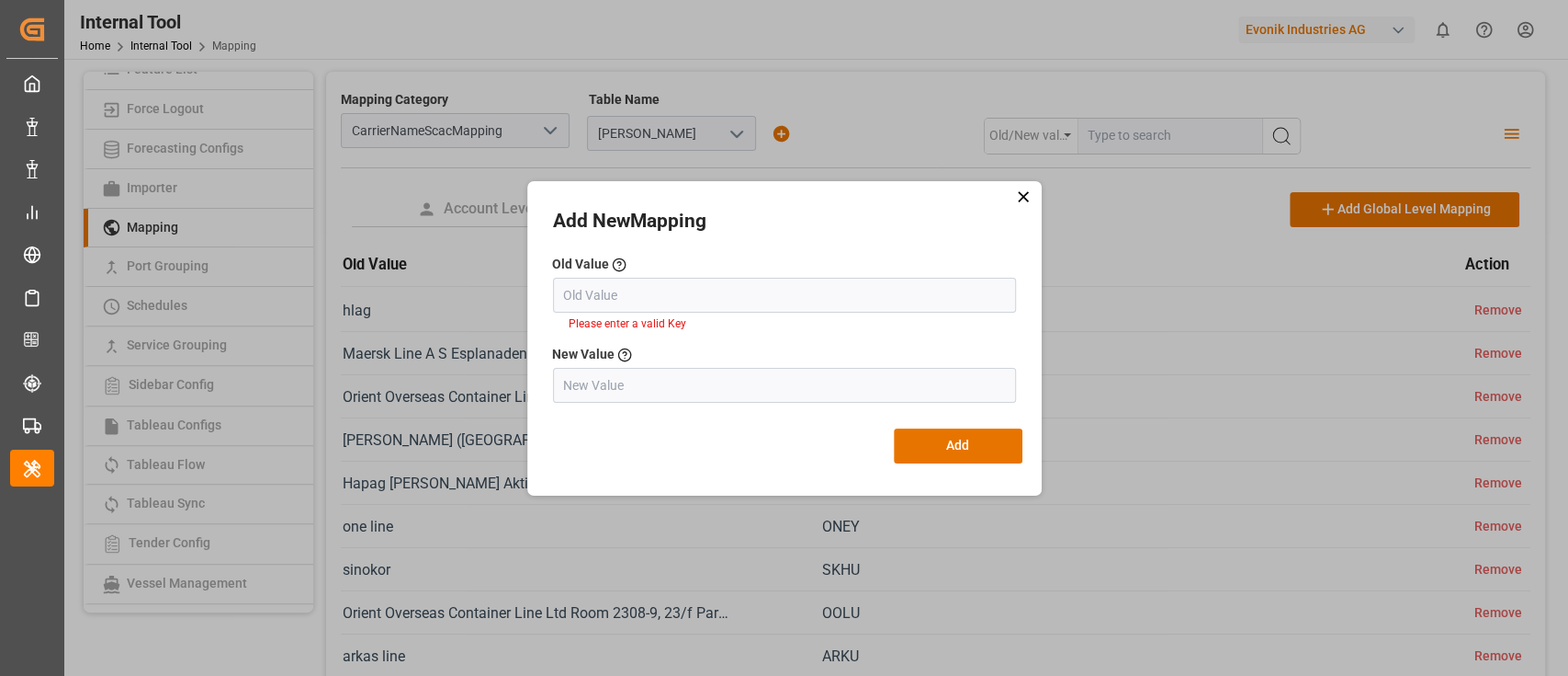
click at [1020, 193] on icon at bounding box center [1024, 196] width 11 height 11
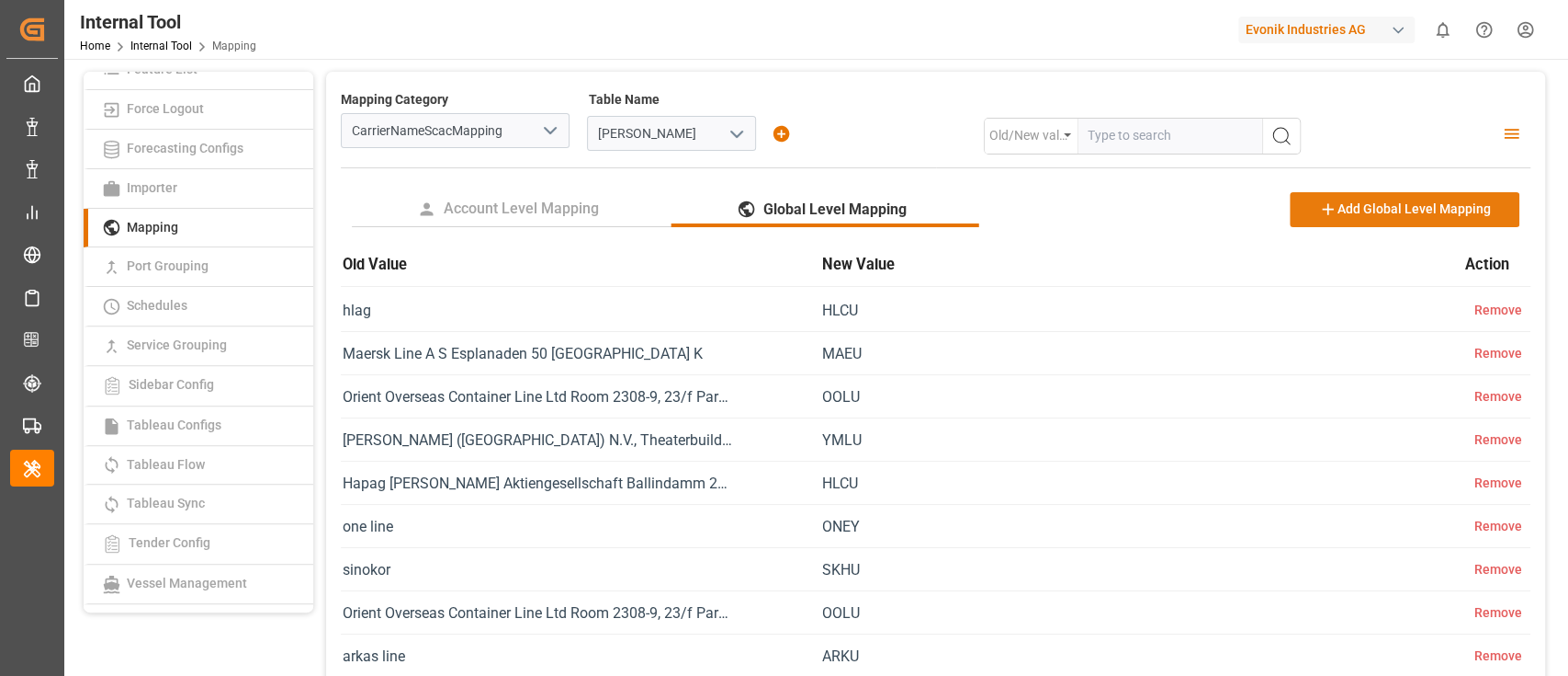
click at [1319, 210] on button "Add Global Level Mapping" at bounding box center [1404, 210] width 230 height 35
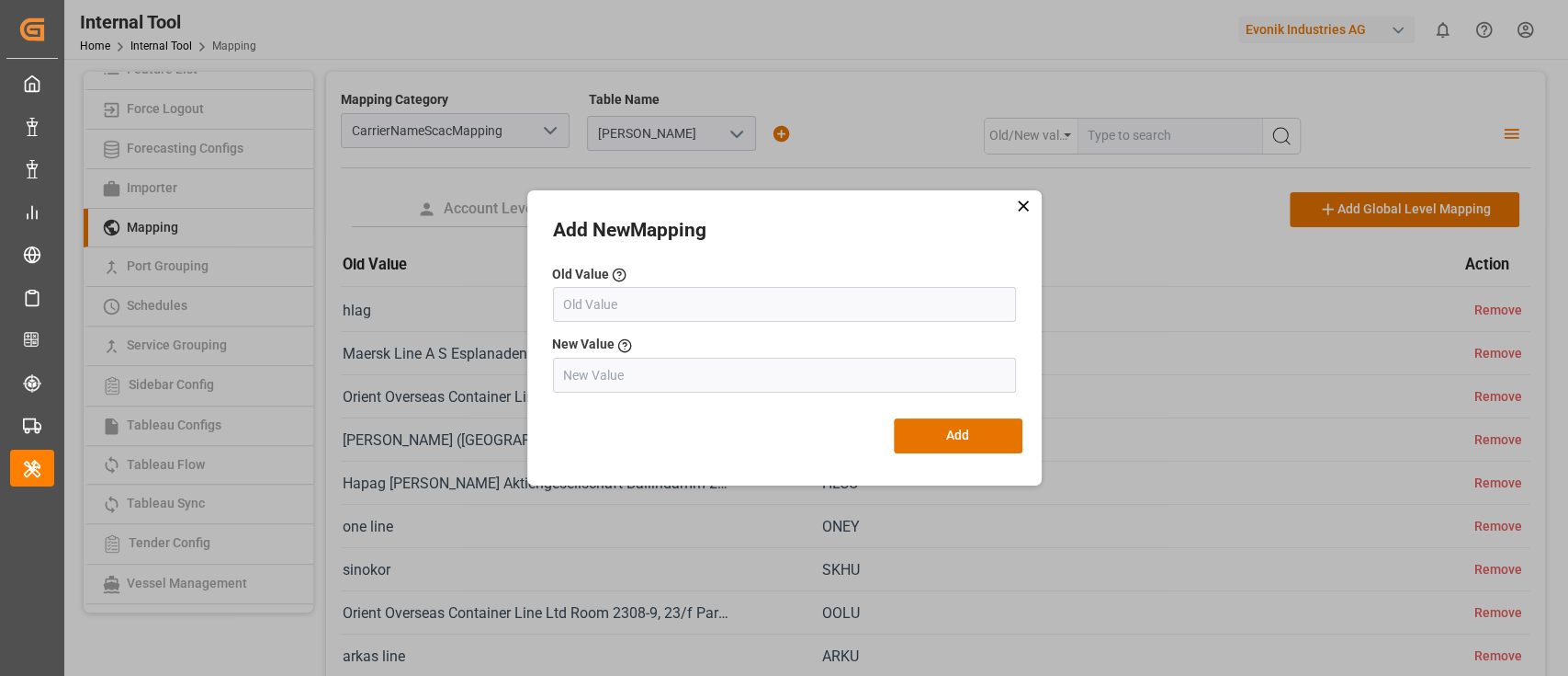
click at [799, 313] on input "text" at bounding box center [784, 304] width 463 height 35
type input "TSQD"
click at [668, 370] on input "text" at bounding box center [784, 375] width 463 height 35
type input "TSTU"
click at [941, 441] on button "Add" at bounding box center [958, 436] width 128 height 35
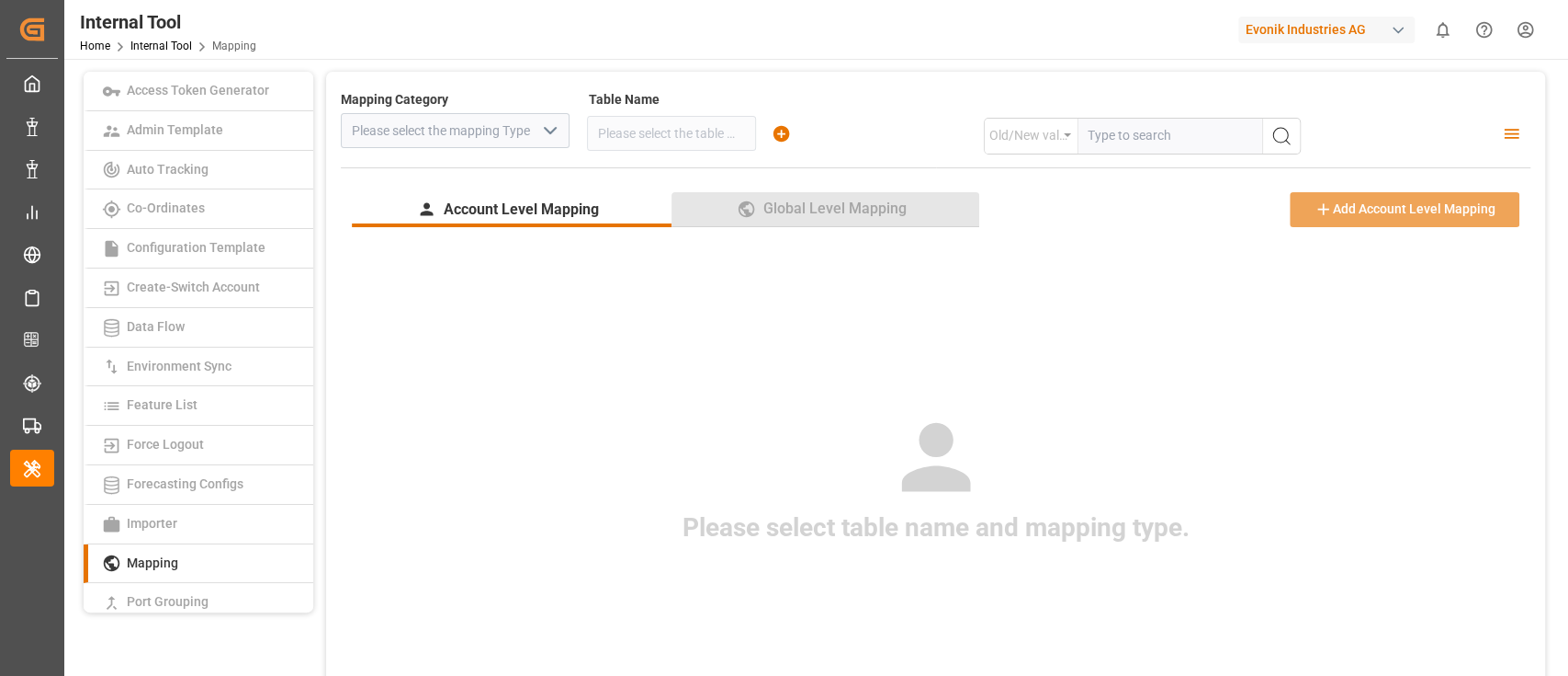
click at [876, 218] on span "Global Level Mapping" at bounding box center [836, 209] width 158 height 22
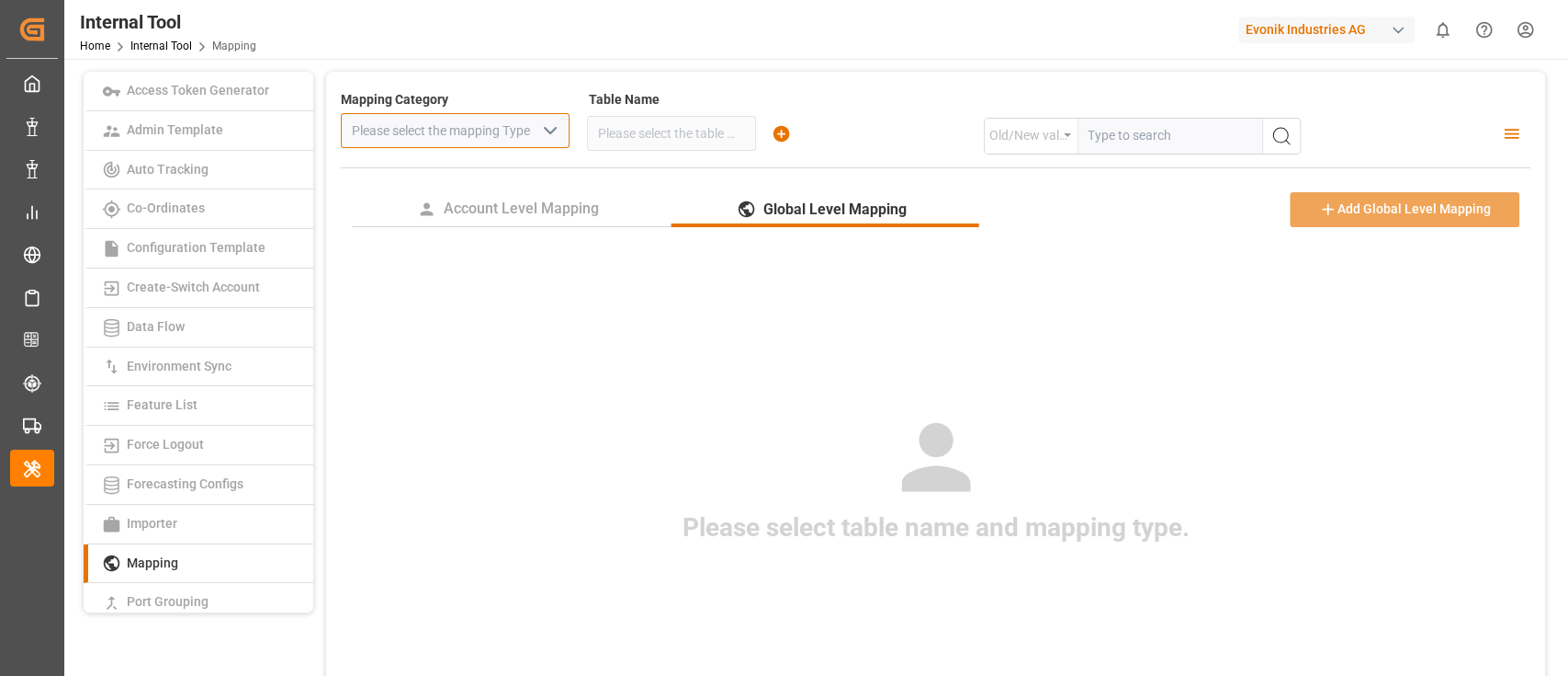
click at [534, 128] on input at bounding box center [455, 130] width 229 height 35
click at [542, 128] on icon "open menu" at bounding box center [551, 130] width 22 height 22
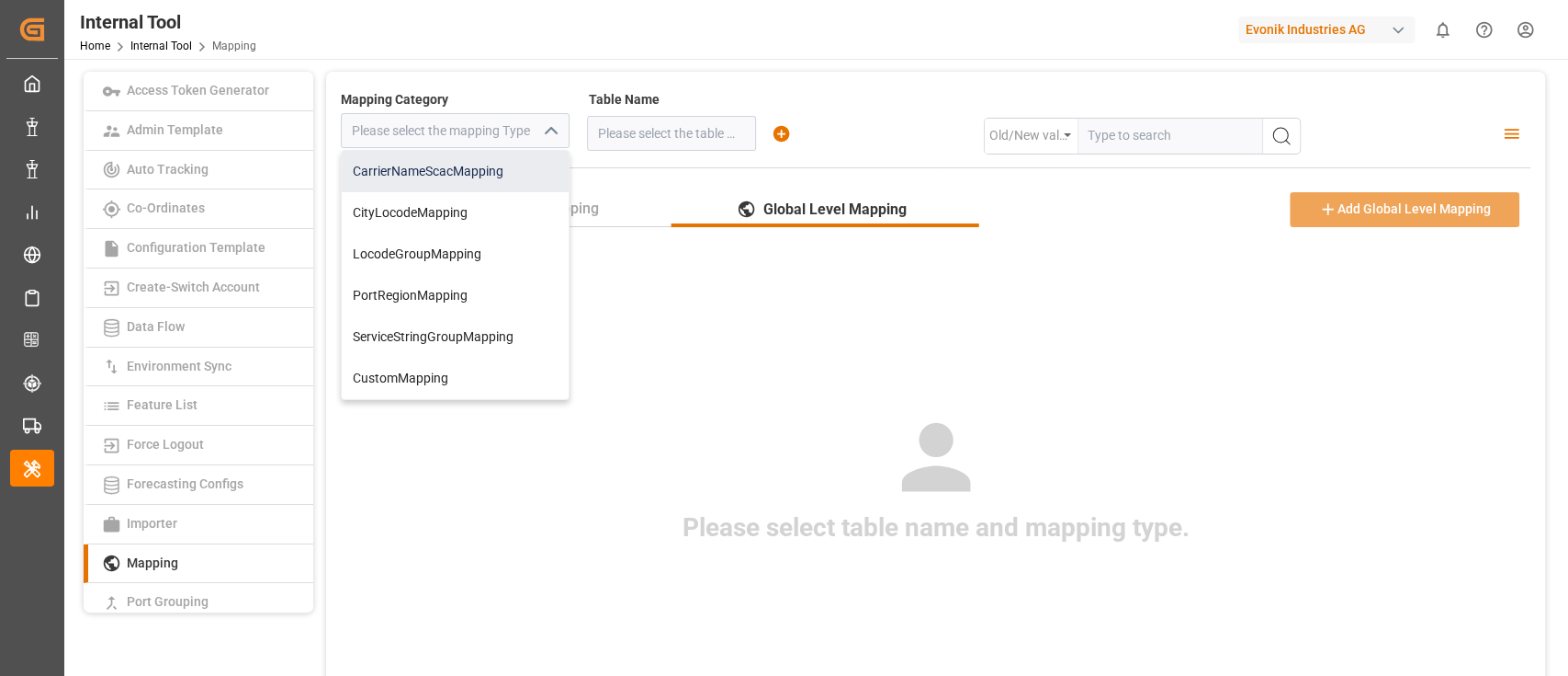
click at [460, 177] on div "CarrierNameScacMapping" at bounding box center [455, 171] width 227 height 41
type input "CarrierNameScacMapping"
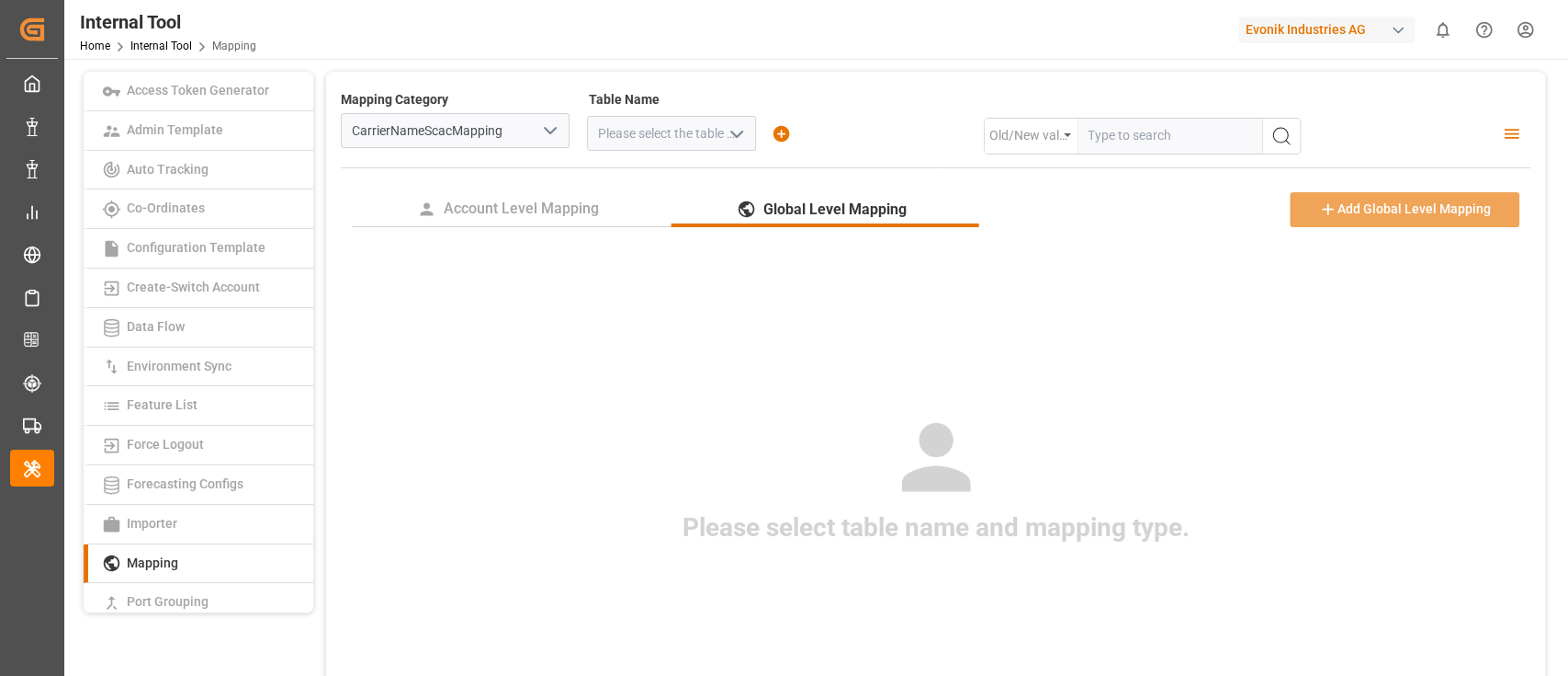
click at [730, 133] on icon "open menu" at bounding box center [737, 134] width 22 height 22
click at [723, 173] on div "carrie_name_scac_mapping" at bounding box center [672, 174] width 168 height 41
type input "carrie_name_scac_mapping"
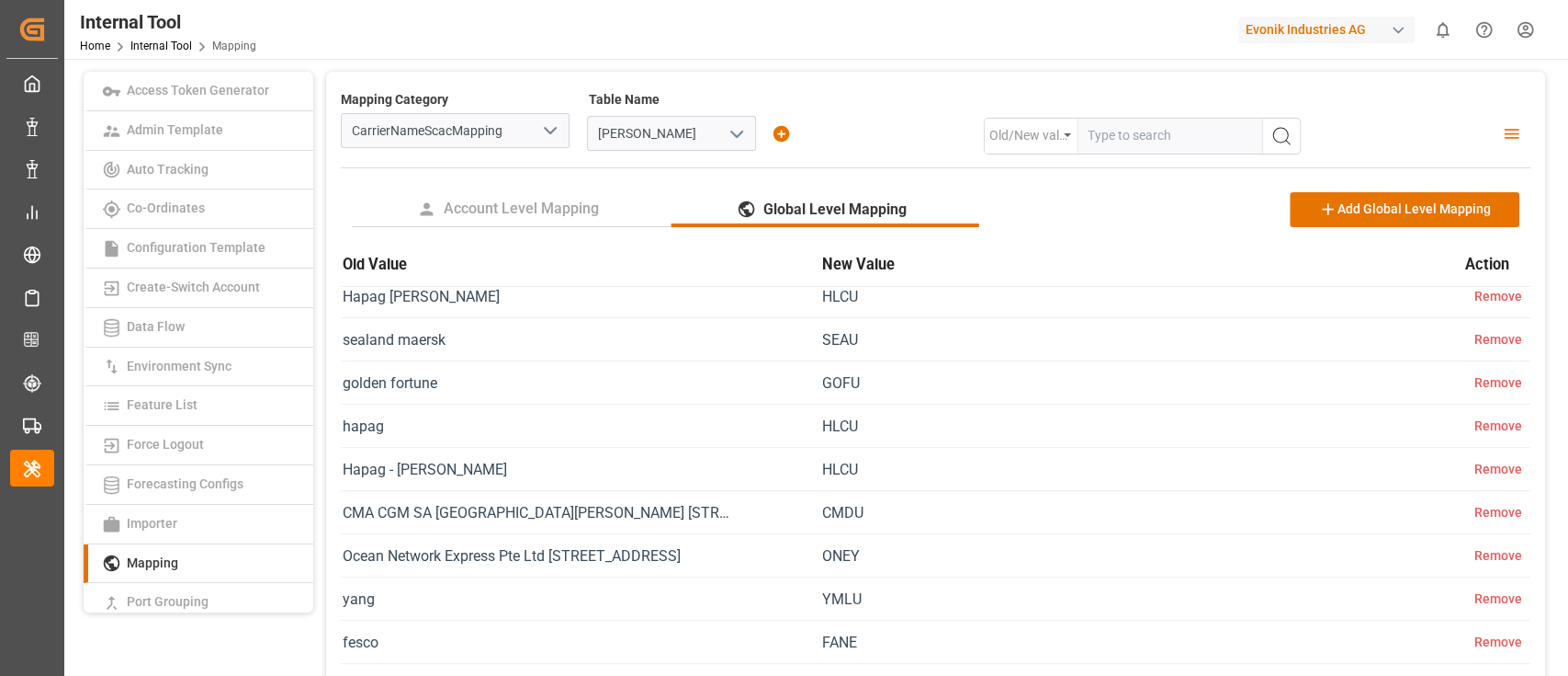
scroll to position [3570, 0]
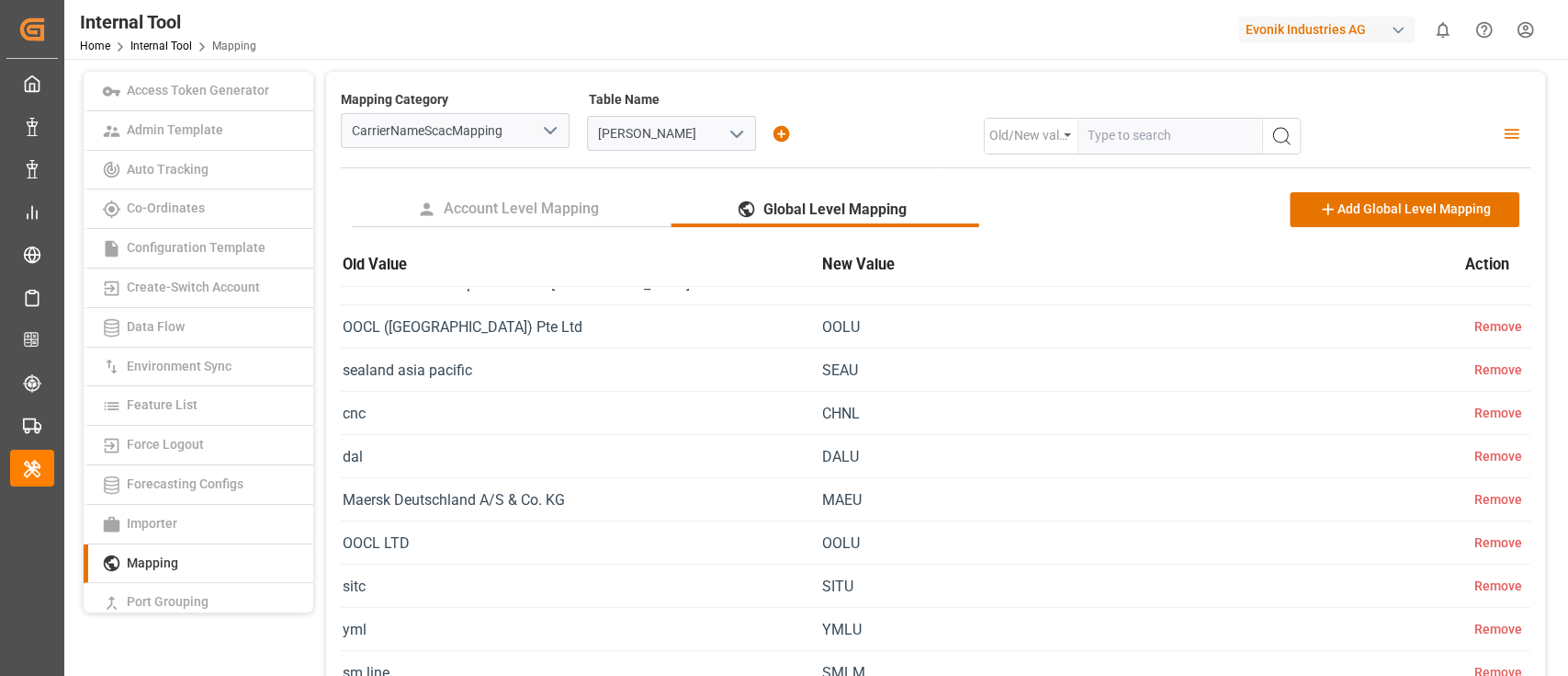
click at [1300, 36] on div "Evonik Industries AG" at bounding box center [1327, 30] width 177 height 27
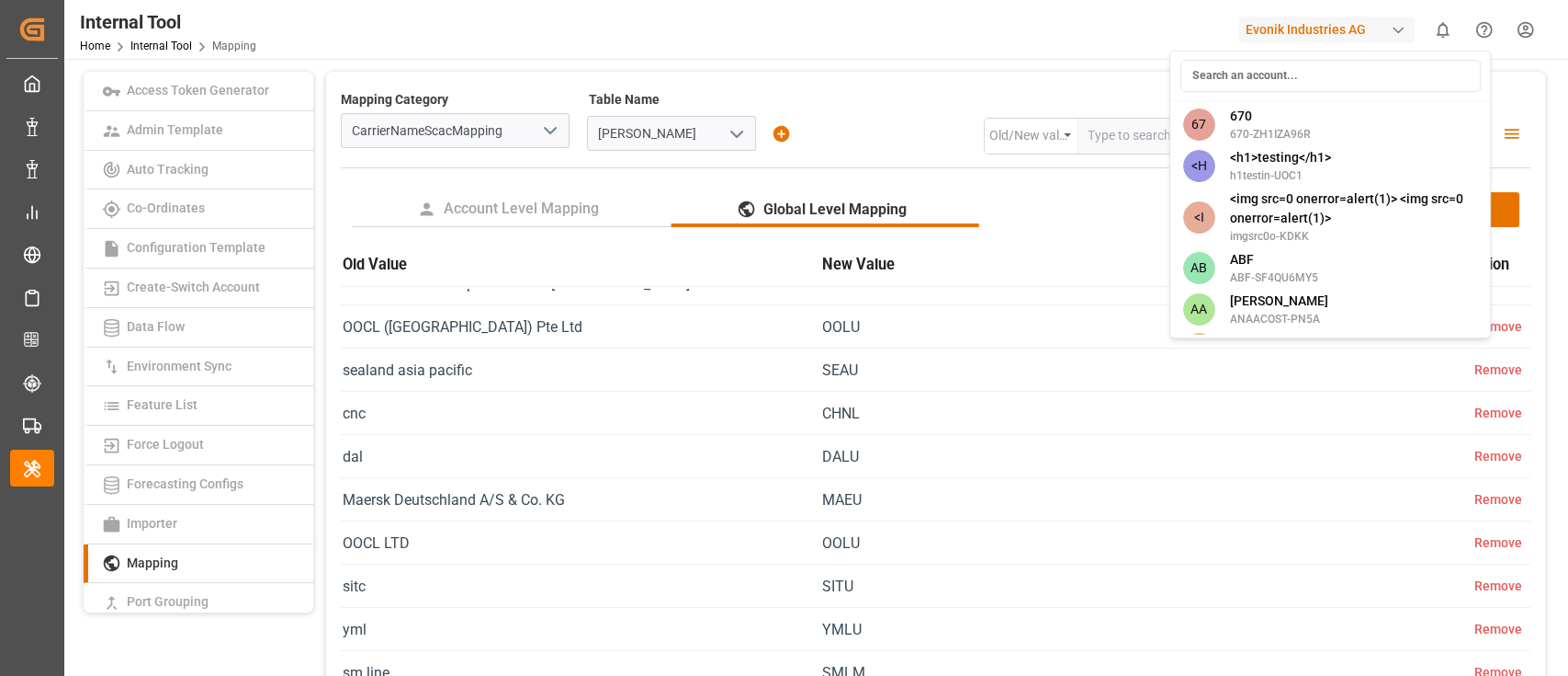
click at [1307, 36] on html "Created by potrace 1.15, written by Peter Selinger 2001-2017 Created by potrace…" at bounding box center [784, 338] width 1568 height 676
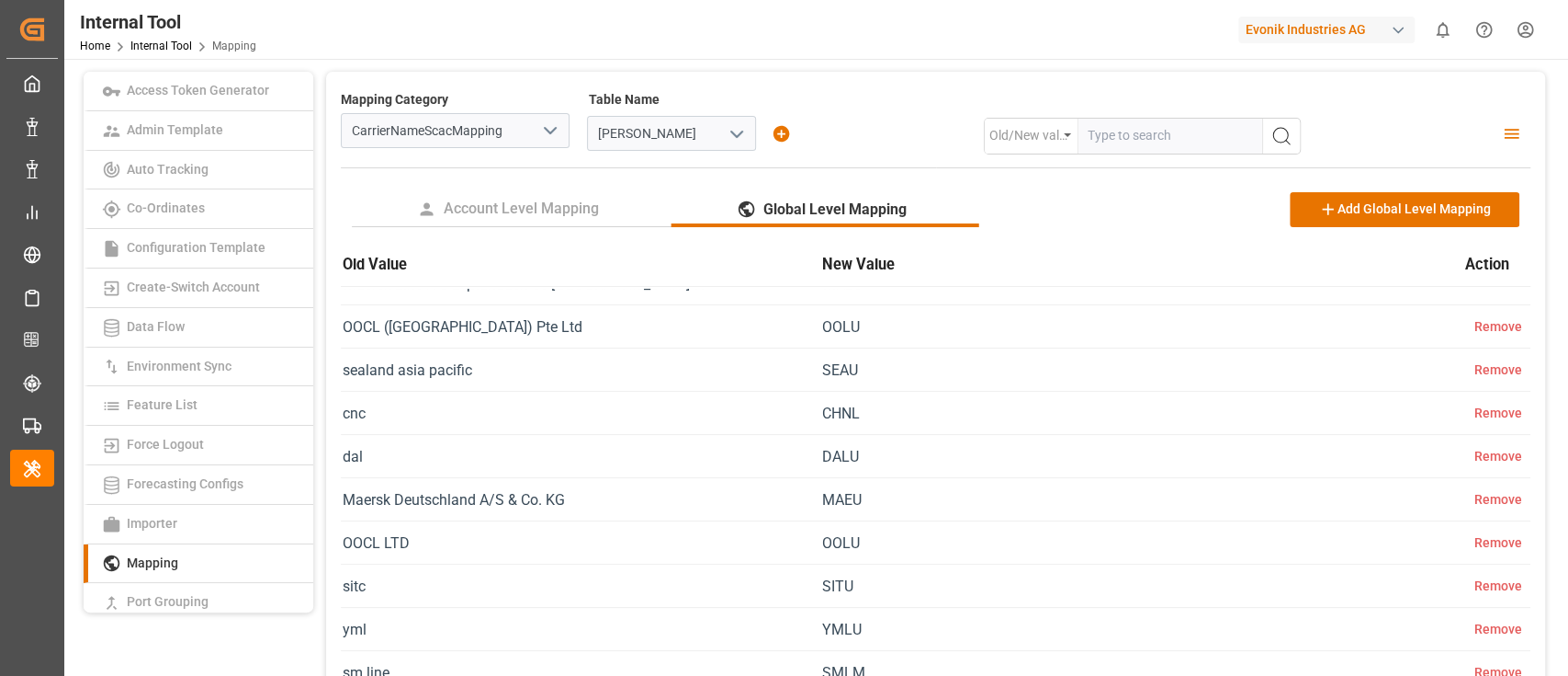
click at [1307, 36] on div "Evonik Industries AG" at bounding box center [1327, 30] width 177 height 27
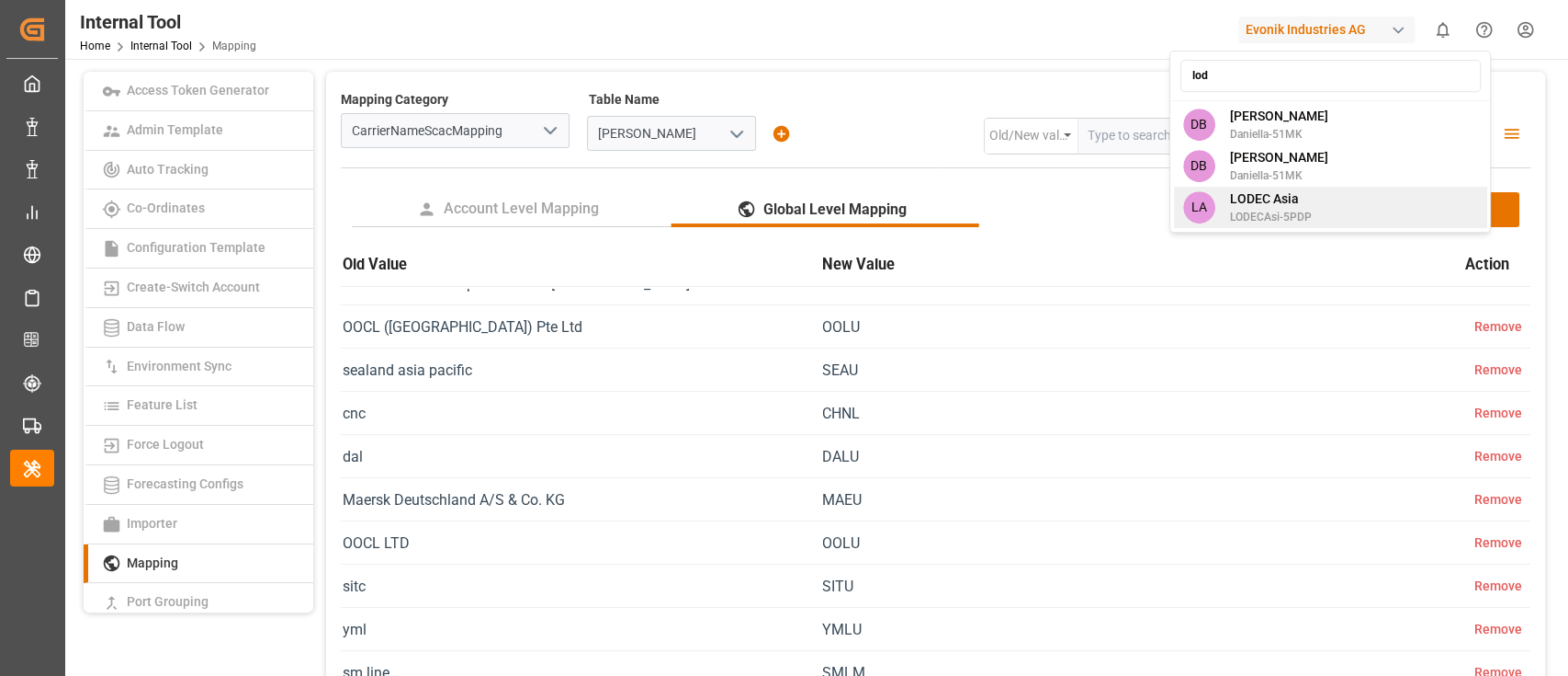
type input "lod"
click at [1293, 189] on span "LODEC Asia" at bounding box center [1270, 198] width 82 height 20
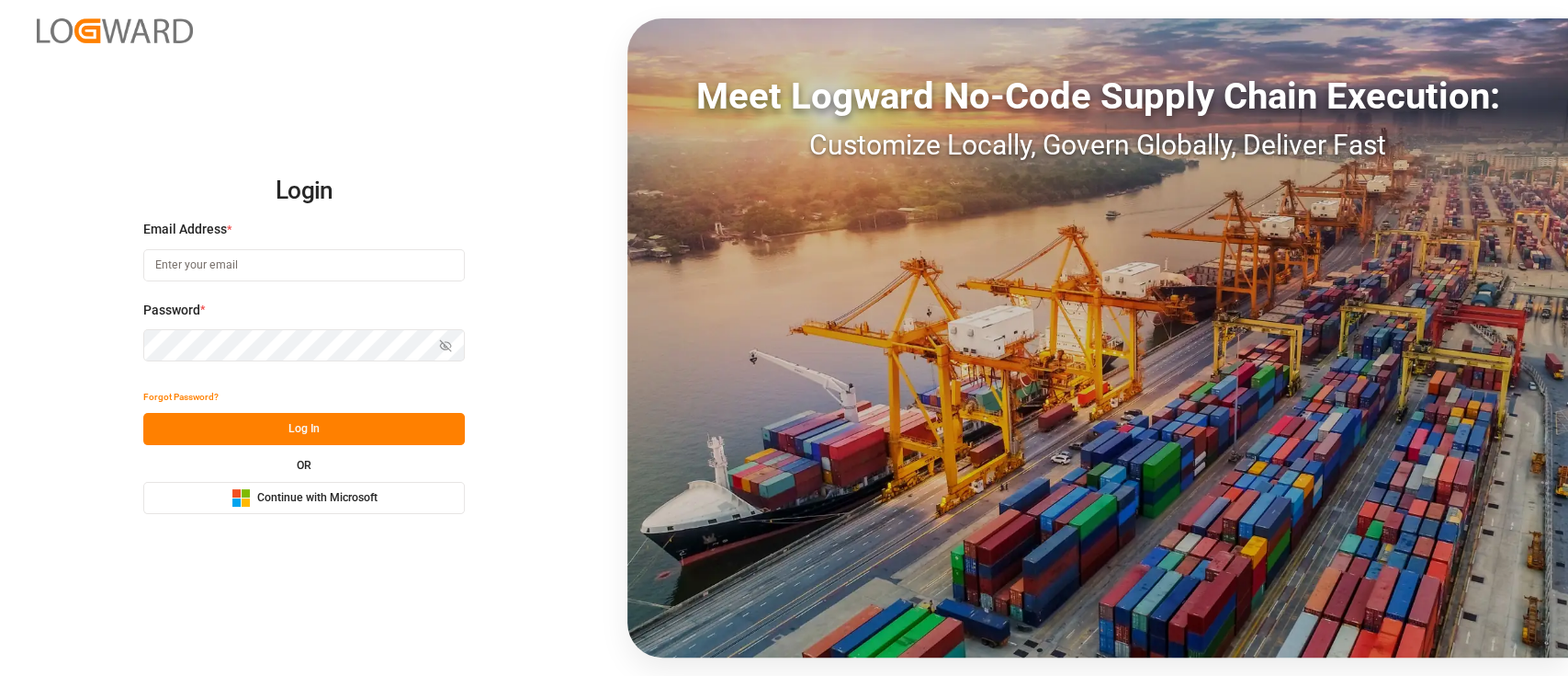
click at [245, 509] on button "Microsoft Logo Continue with Microsoft" at bounding box center [304, 497] width 322 height 33
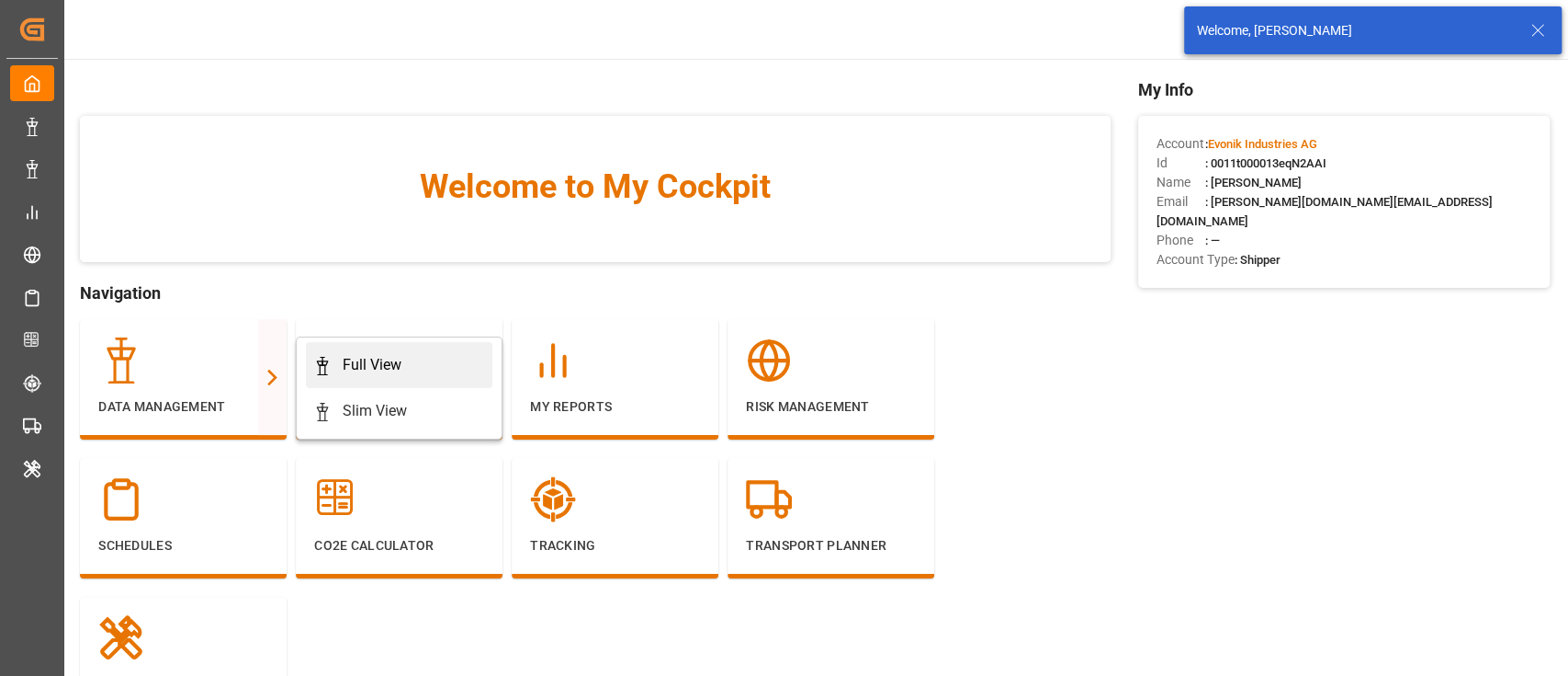
click at [326, 367] on icon at bounding box center [323, 366] width 19 height 19
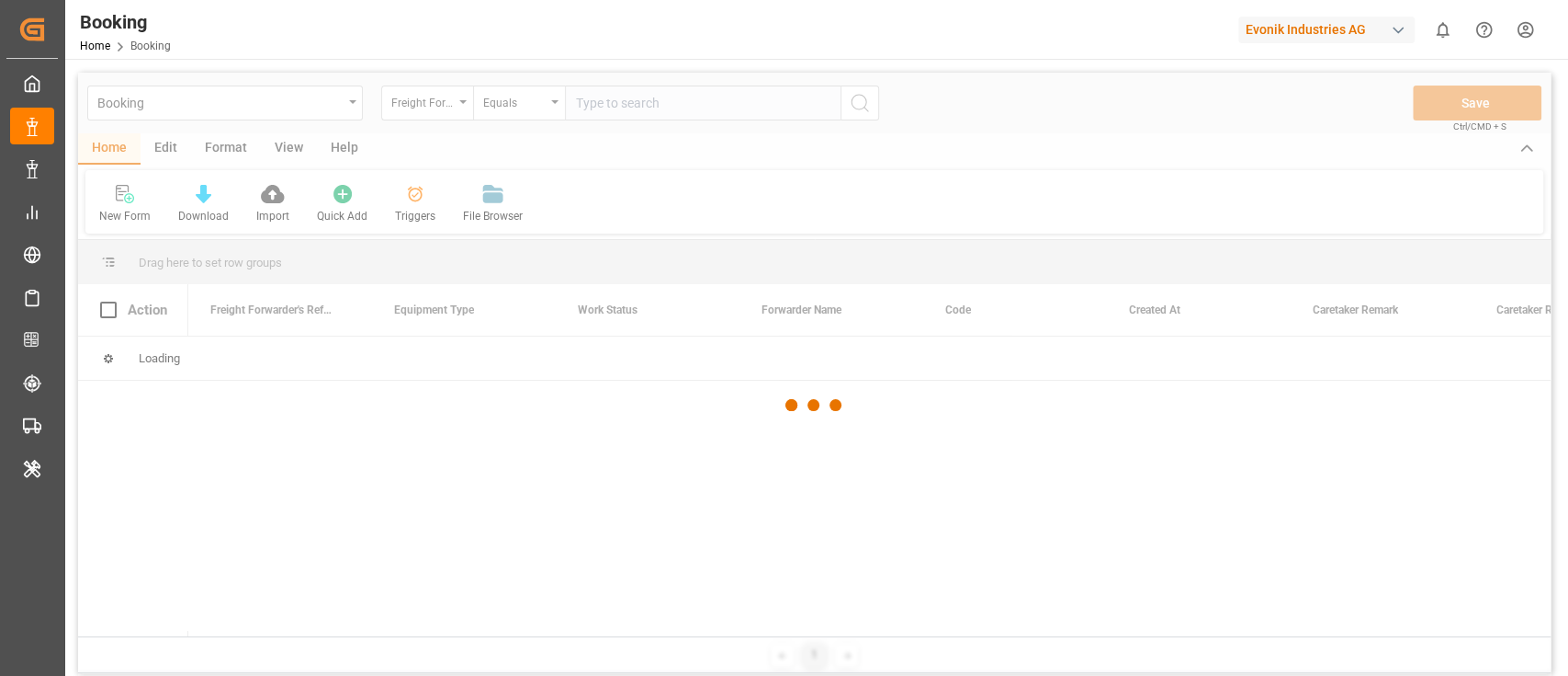
click at [163, 151] on div at bounding box center [814, 405] width 1473 height 665
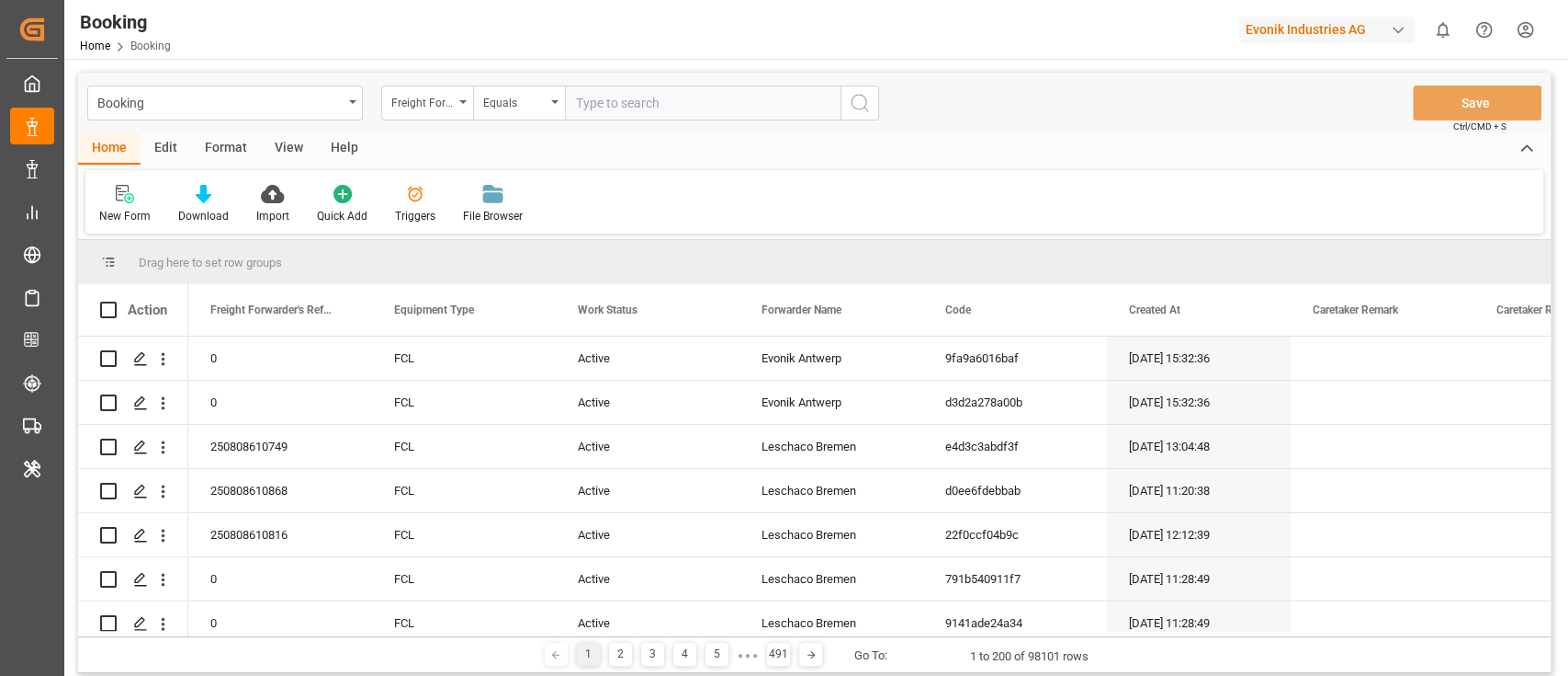
click at [163, 151] on div "Edit" at bounding box center [166, 149] width 50 height 32
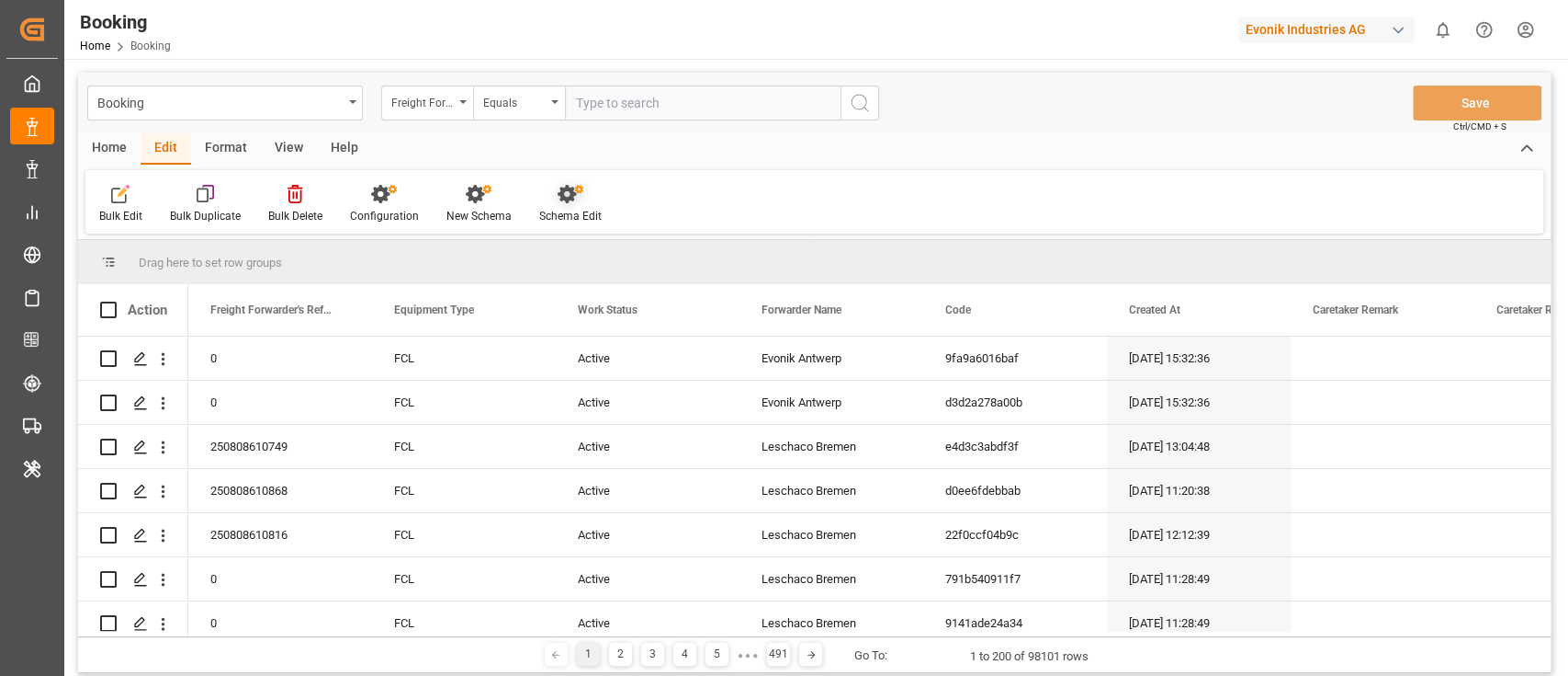
click at [601, 217] on div "Schema Edit" at bounding box center [570, 203] width 90 height 40
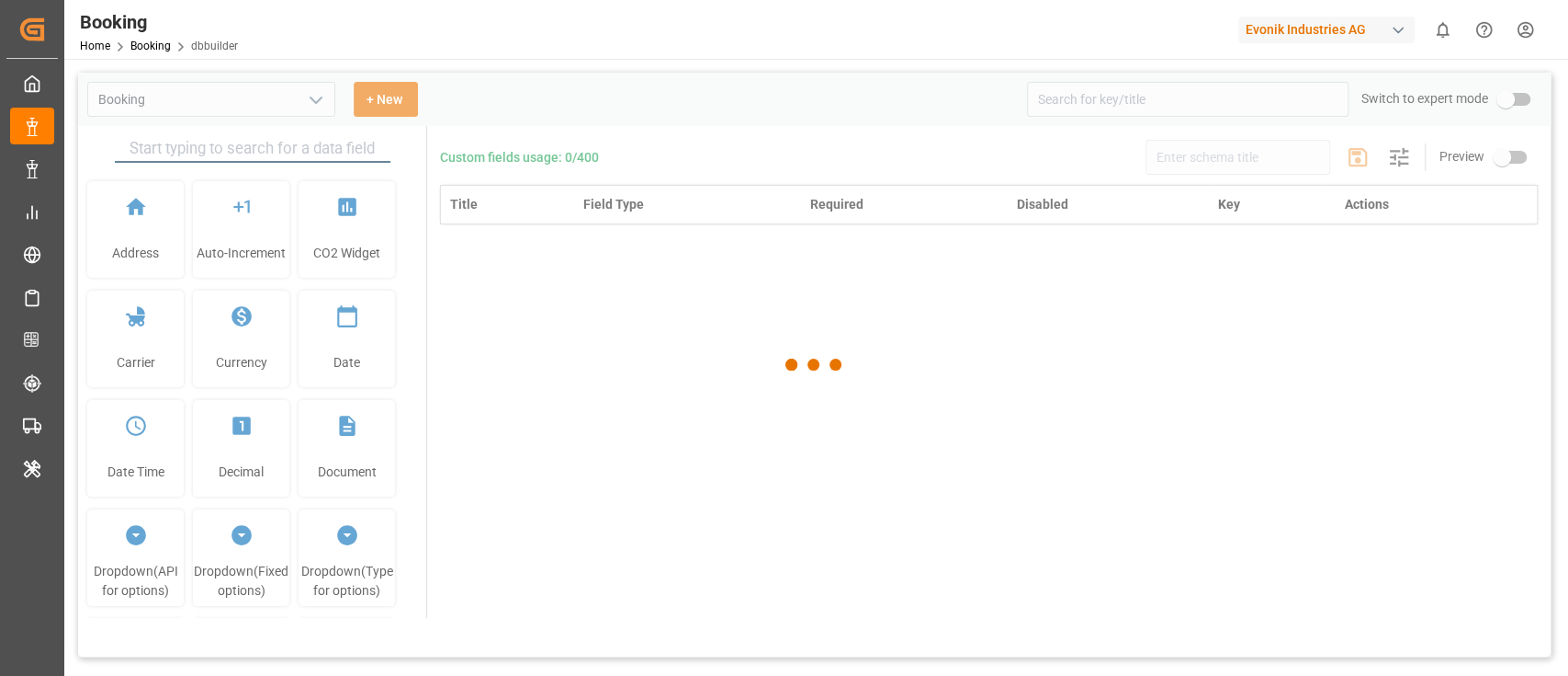
type input "Booking"
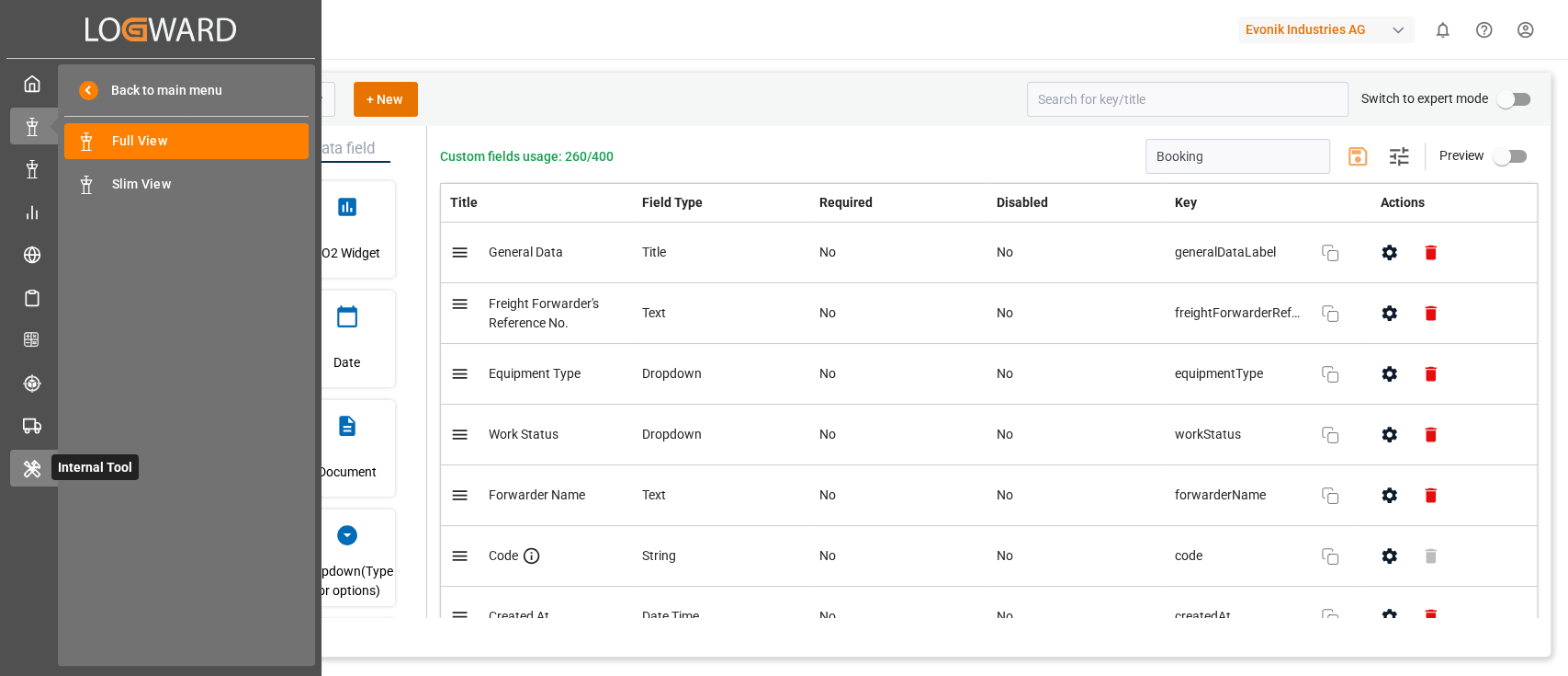
click at [40, 469] on icon at bounding box center [33, 469] width 19 height 19
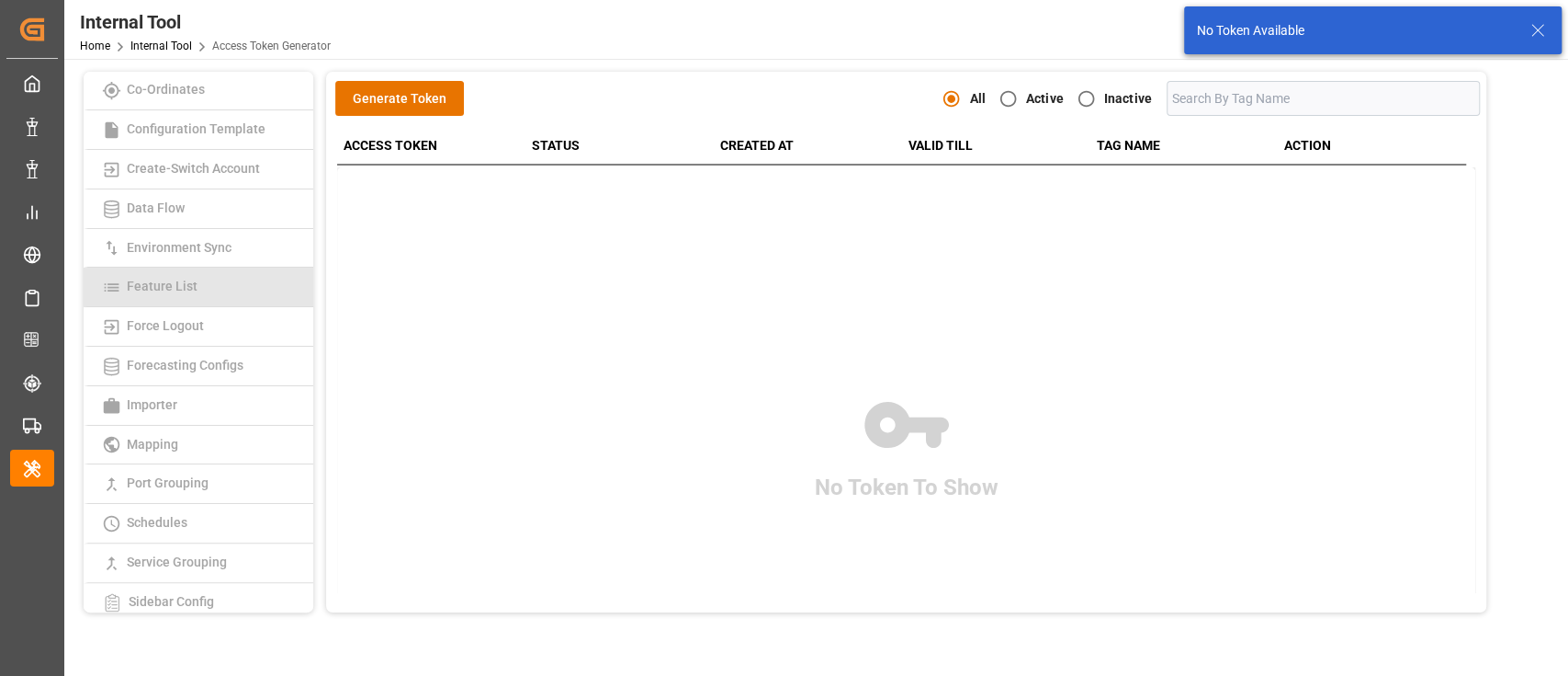
scroll to position [121, 0]
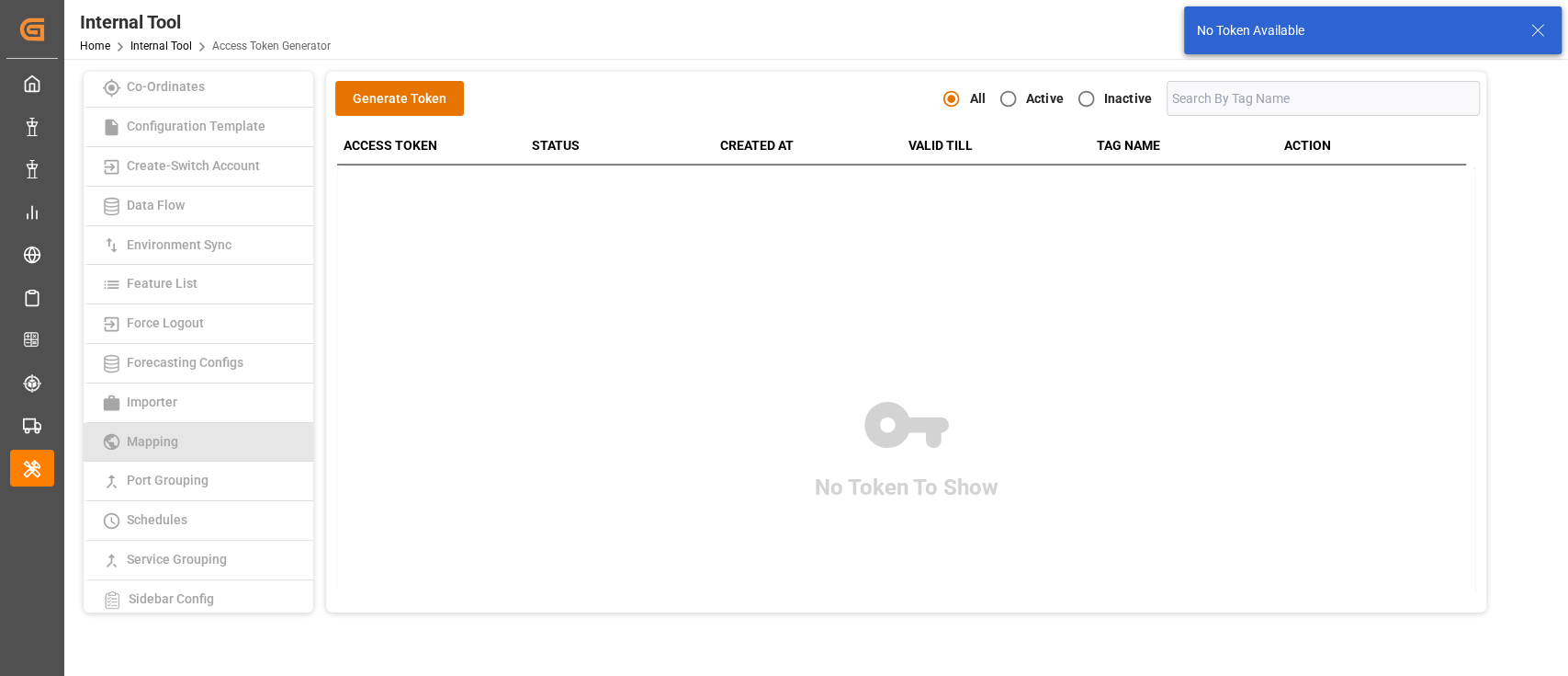
click at [206, 426] on link "Mapping" at bounding box center [198, 442] width 230 height 39
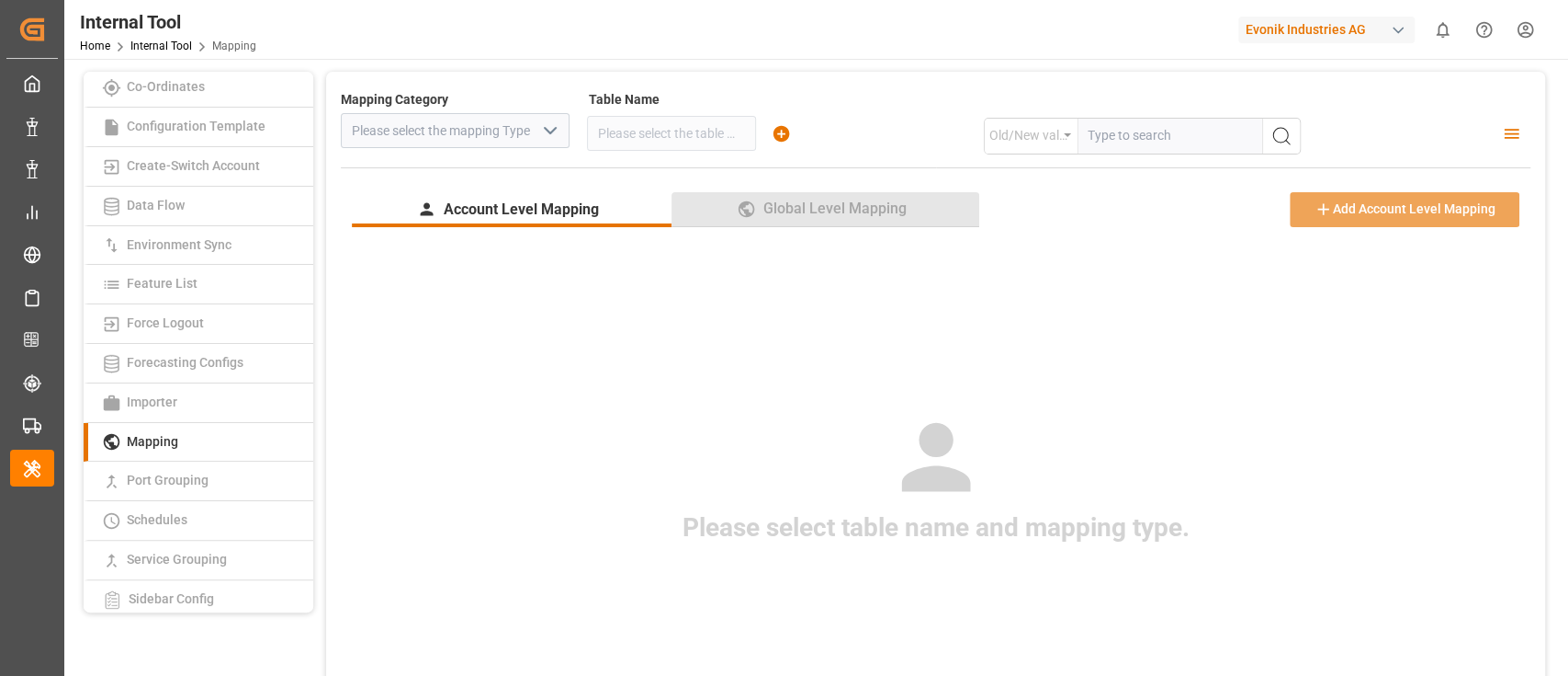
click at [825, 224] on button "Global Level Mapping" at bounding box center [825, 210] width 308 height 35
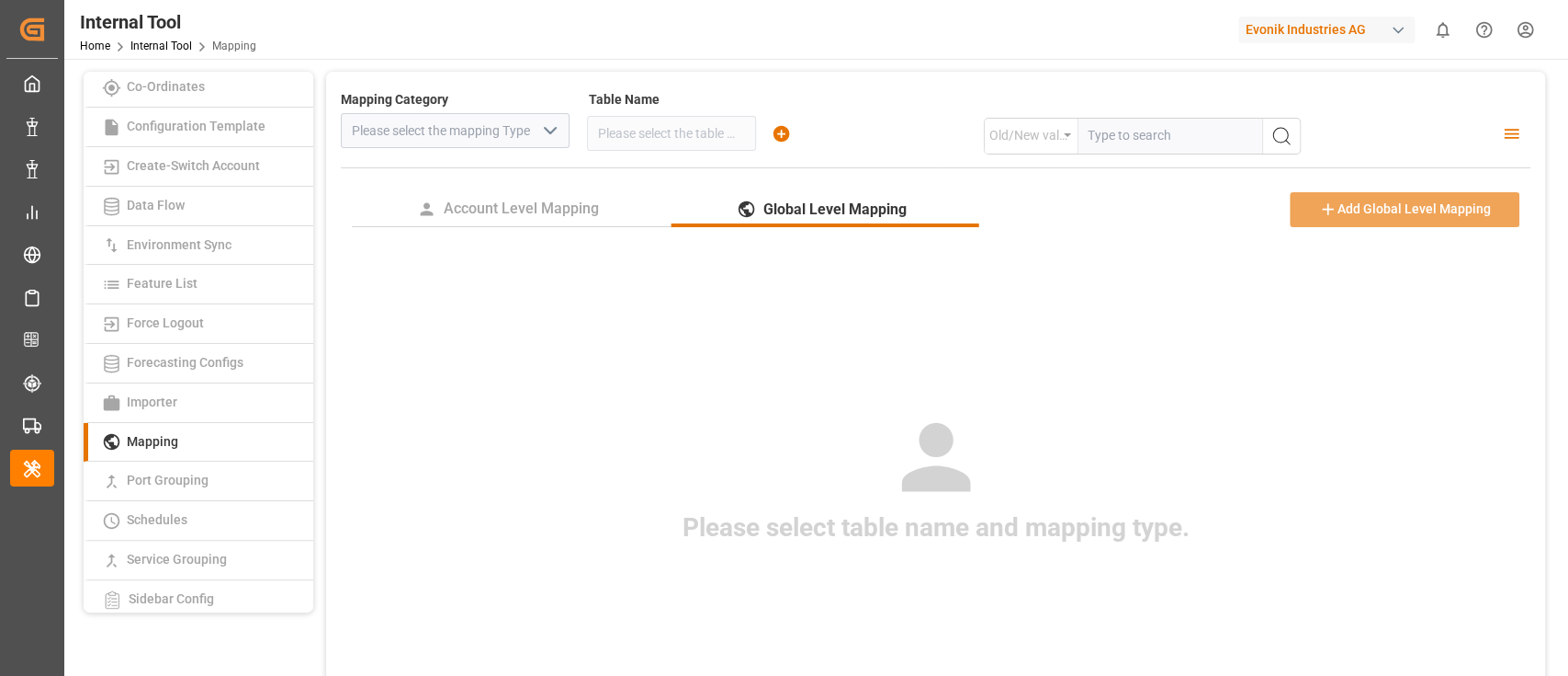
click at [548, 125] on icon "open menu" at bounding box center [551, 130] width 22 height 22
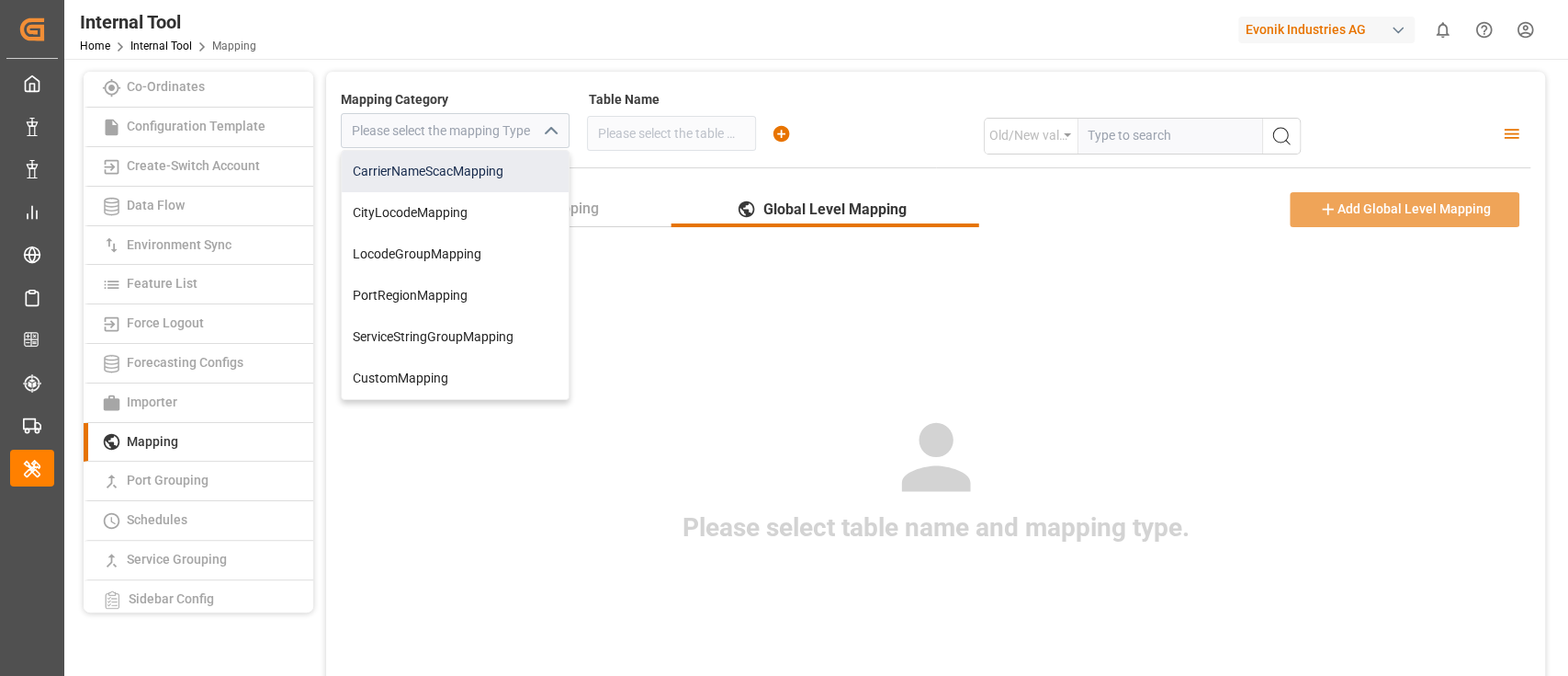
click at [500, 175] on div "CarrierNameScacMapping" at bounding box center [455, 171] width 227 height 41
type input "CarrierNameScacMapping"
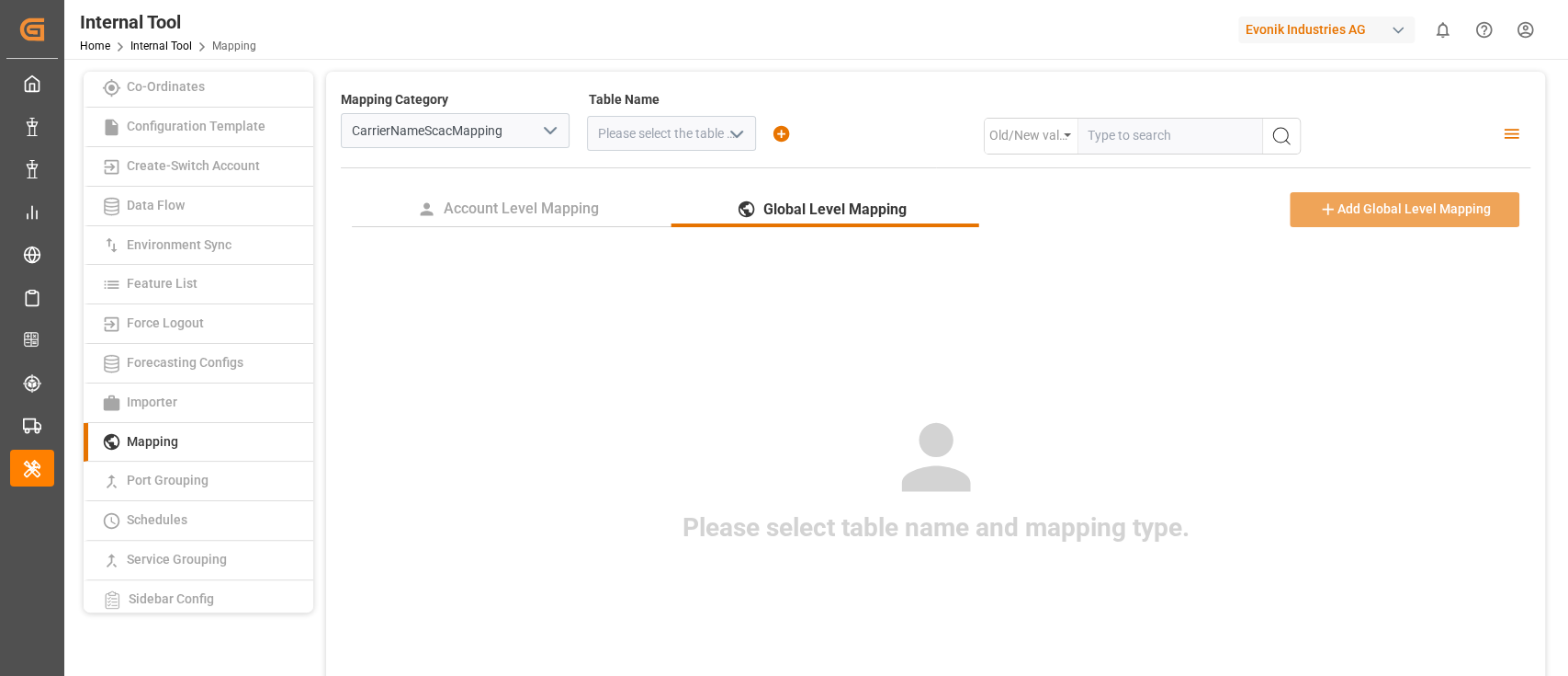
click at [738, 135] on polyline "open menu" at bounding box center [737, 134] width 11 height 6
click at [733, 185] on div "carrie_name_scac_mapping" at bounding box center [672, 174] width 168 height 41
type input "carrie_name_scac_mapping"
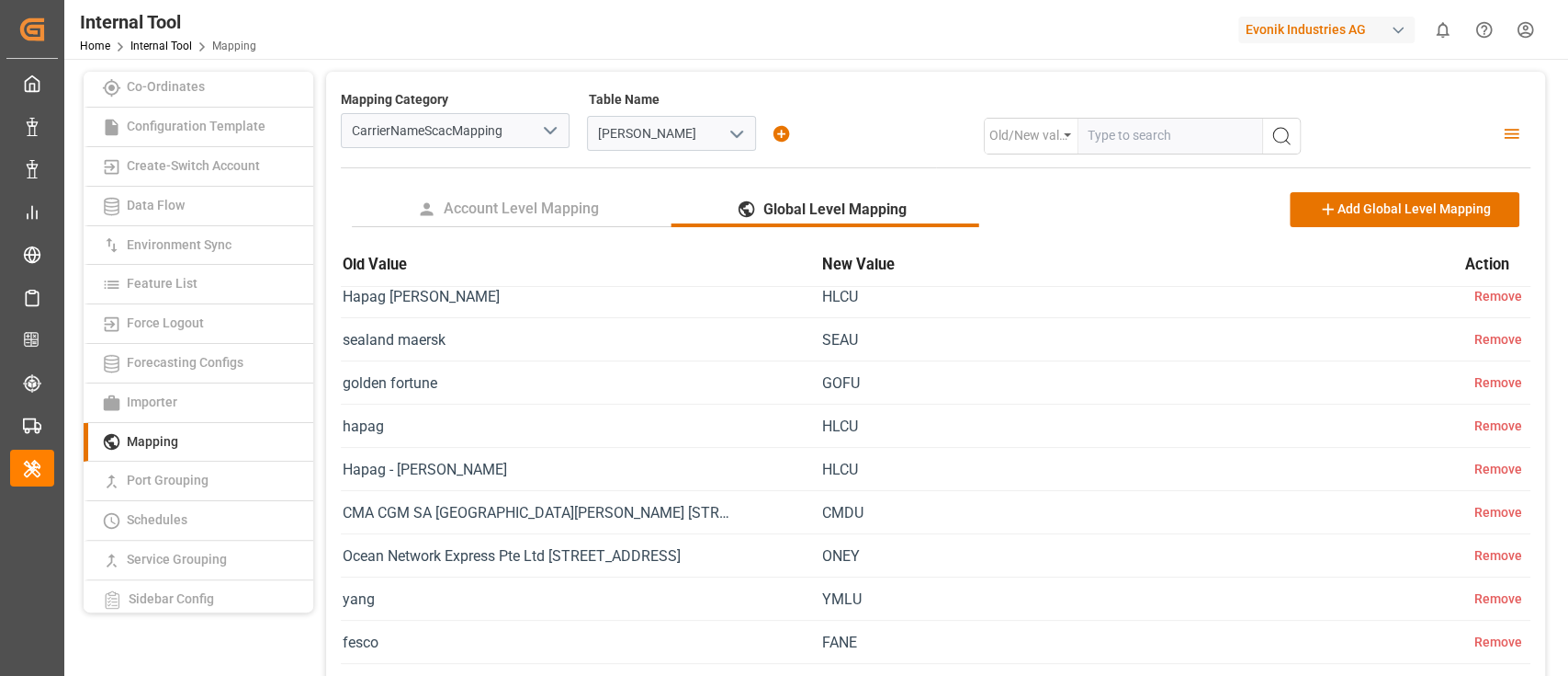
scroll to position [3570, 0]
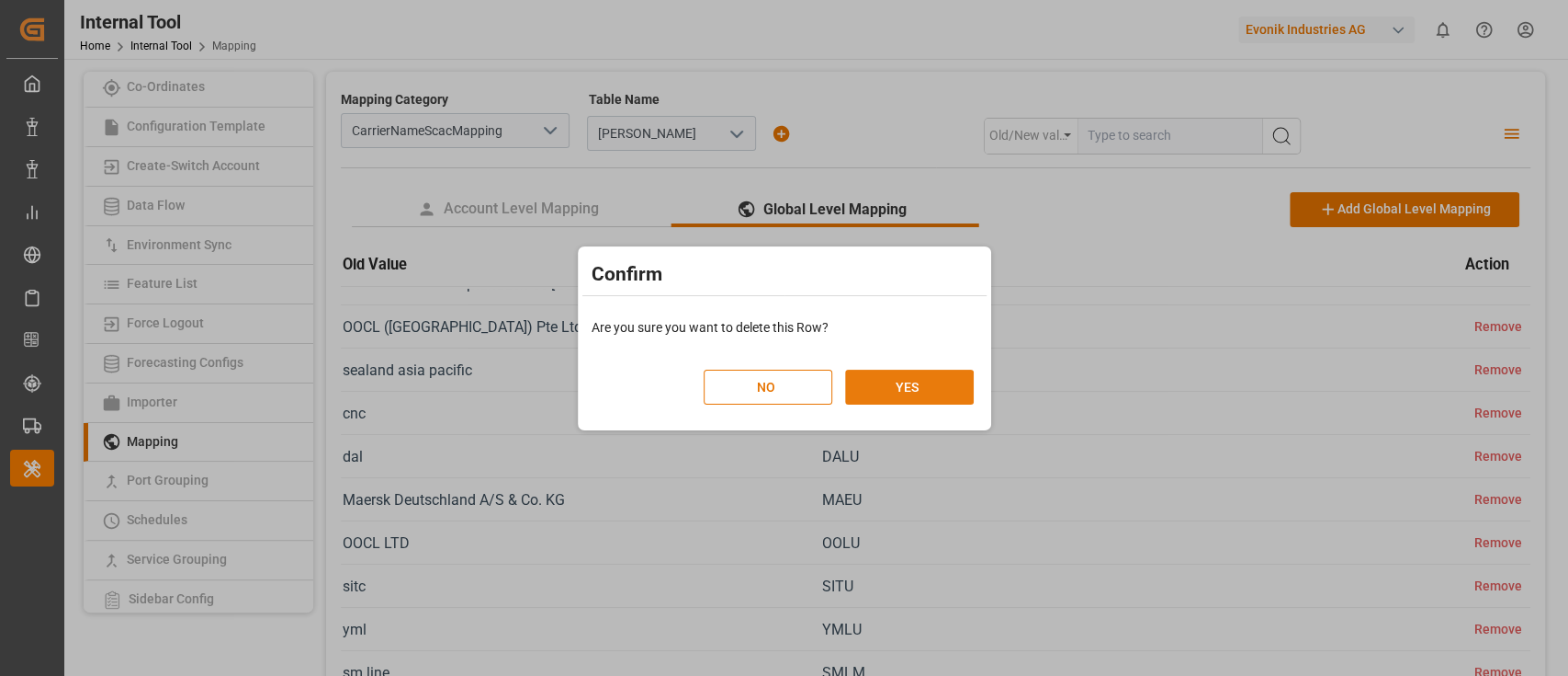
click at [878, 381] on button "YES" at bounding box center [909, 387] width 128 height 35
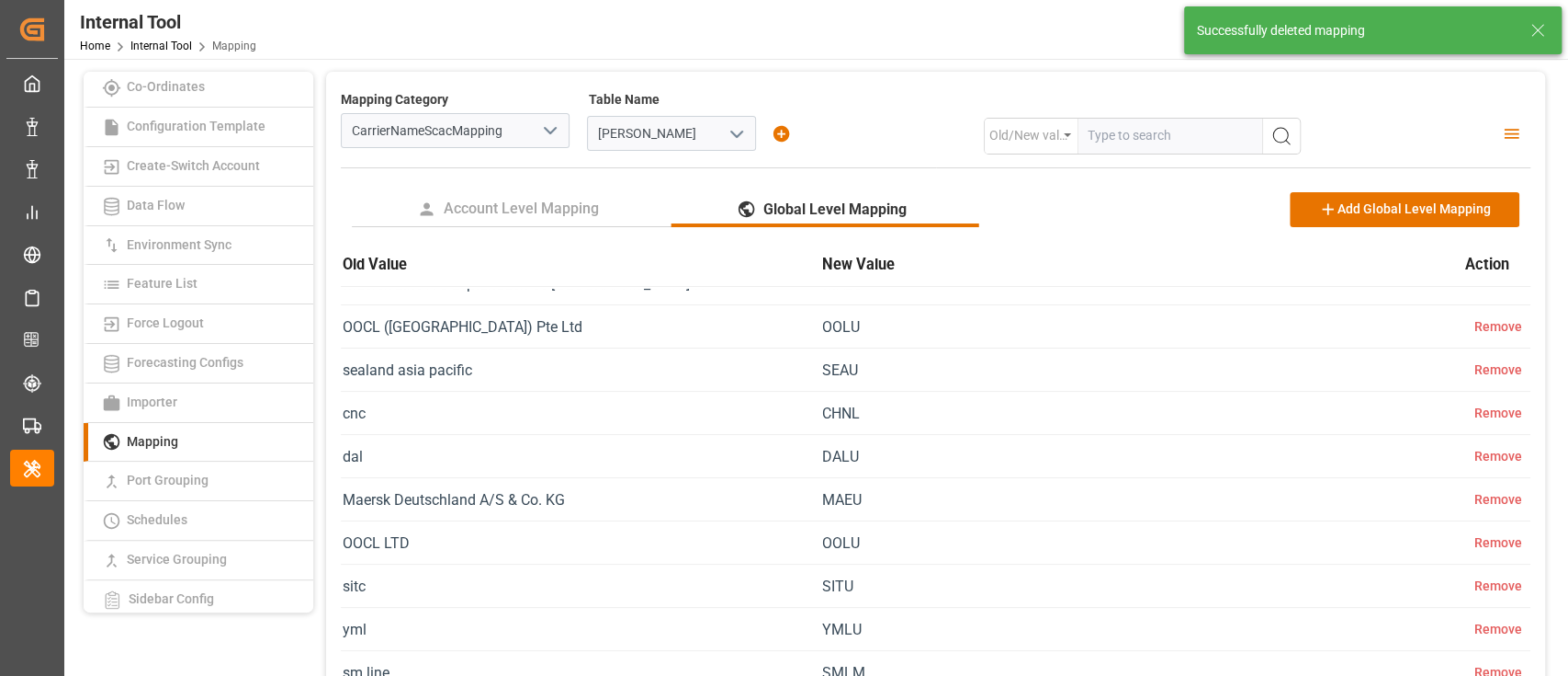
click at [1047, 134] on div "Old/New value" at bounding box center [1030, 135] width 92 height 29
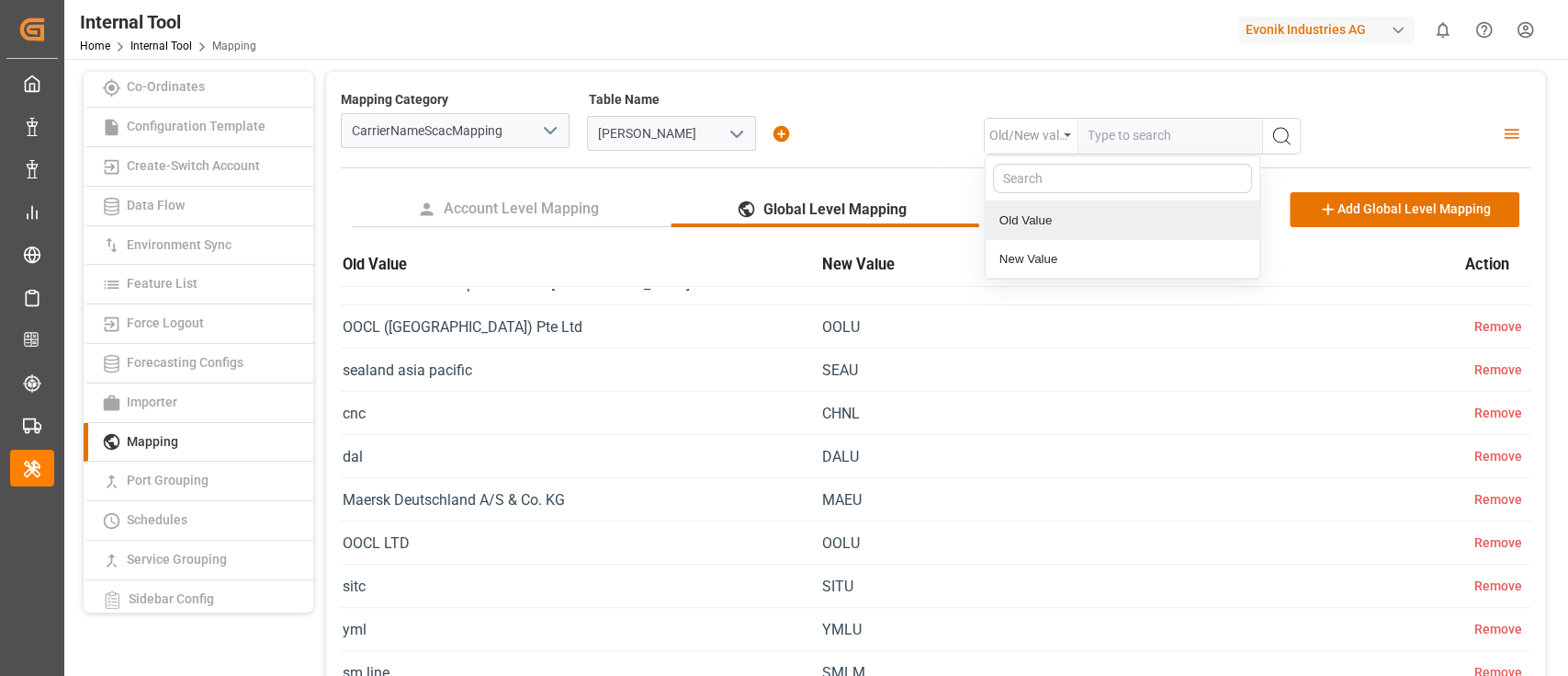
click at [1400, 125] on div "Mapping Category CarrierNameScacMapping Table Name carrie_name_scac_mapping Old…" at bounding box center [931, 122] width 1181 height 64
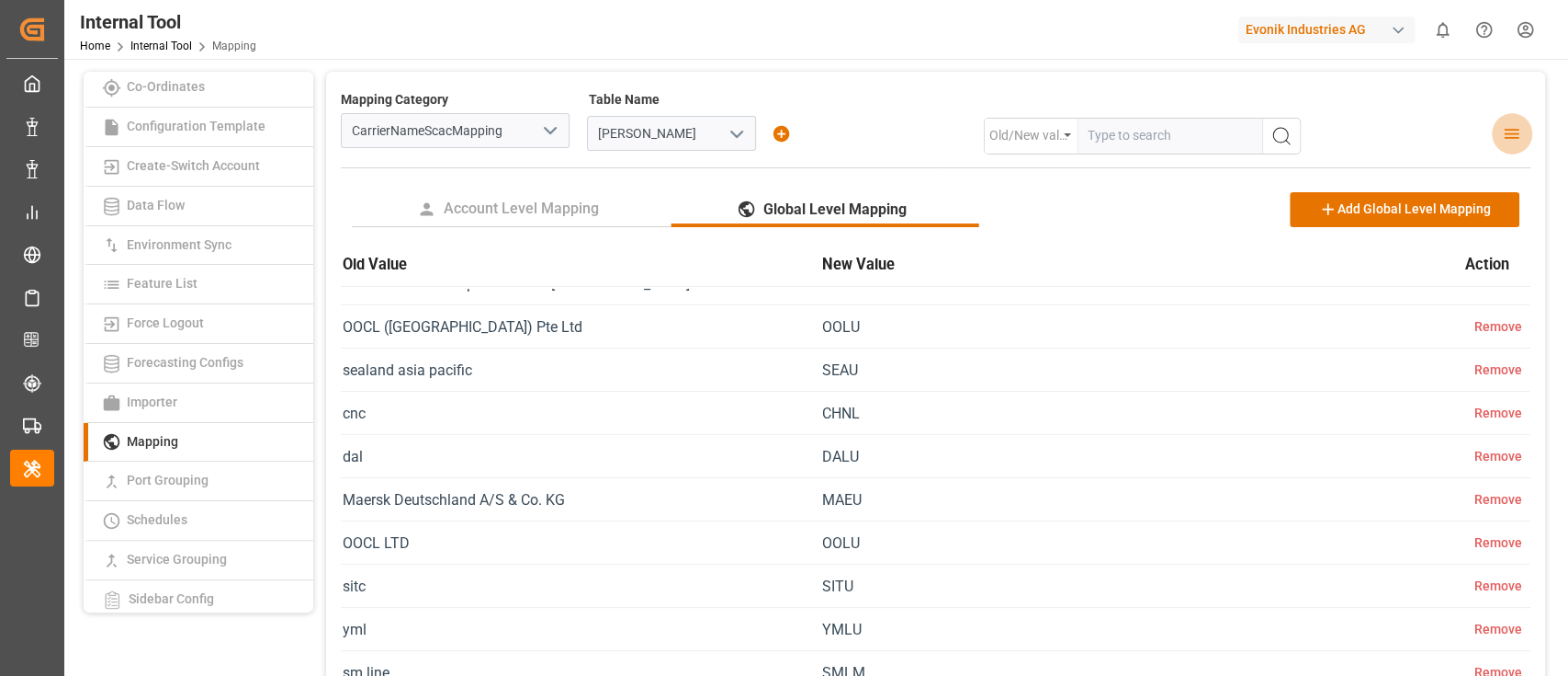
click at [1507, 129] on icon "account of current user" at bounding box center [1511, 133] width 20 height 20
click at [1431, 127] on div "Mapping Category CarrierNameScacMapping Table Name carrie_name_scac_mapping Old…" at bounding box center [931, 122] width 1181 height 64
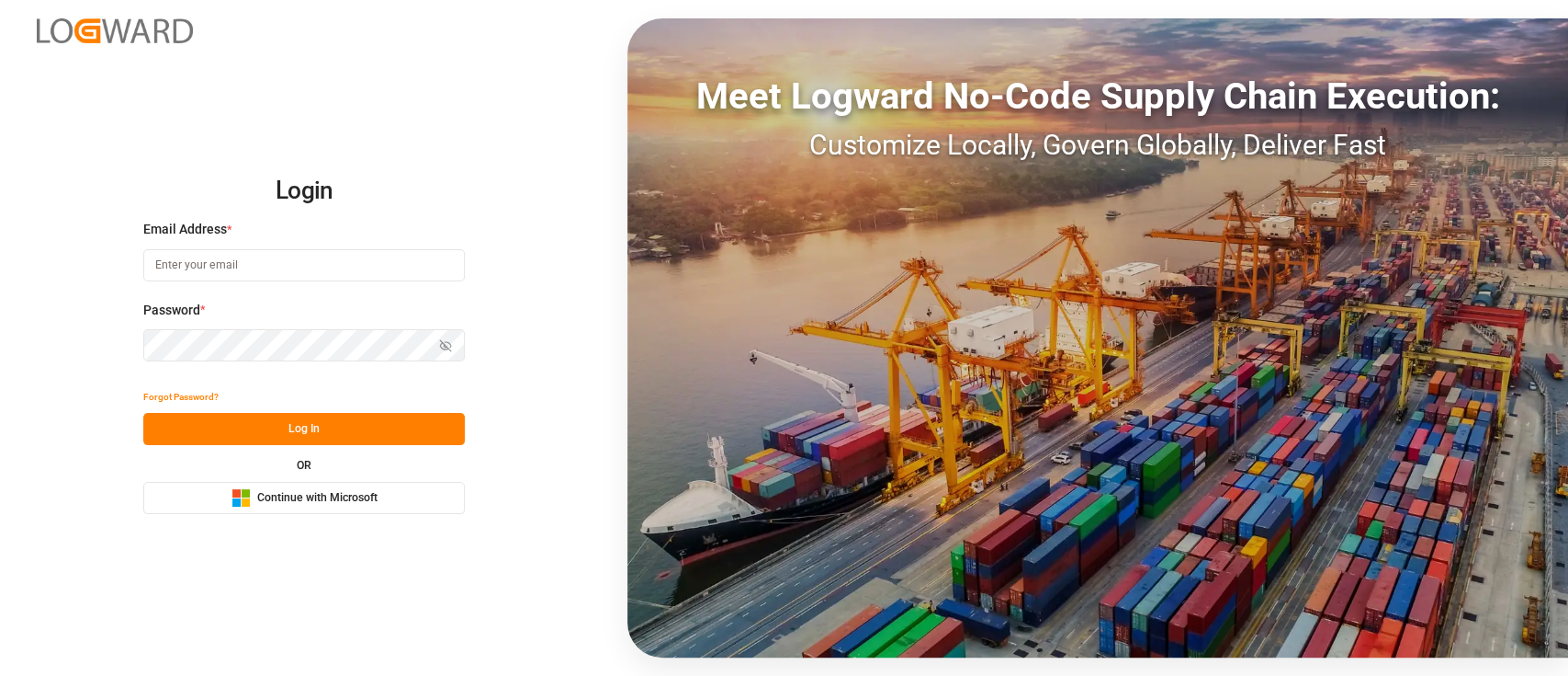
click at [296, 250] on input at bounding box center [304, 265] width 322 height 33
click at [0, 675] on com-1password-button at bounding box center [0, 676] width 0 height 0
click at [275, 504] on span "Continue with Microsoft" at bounding box center [316, 498] width 120 height 17
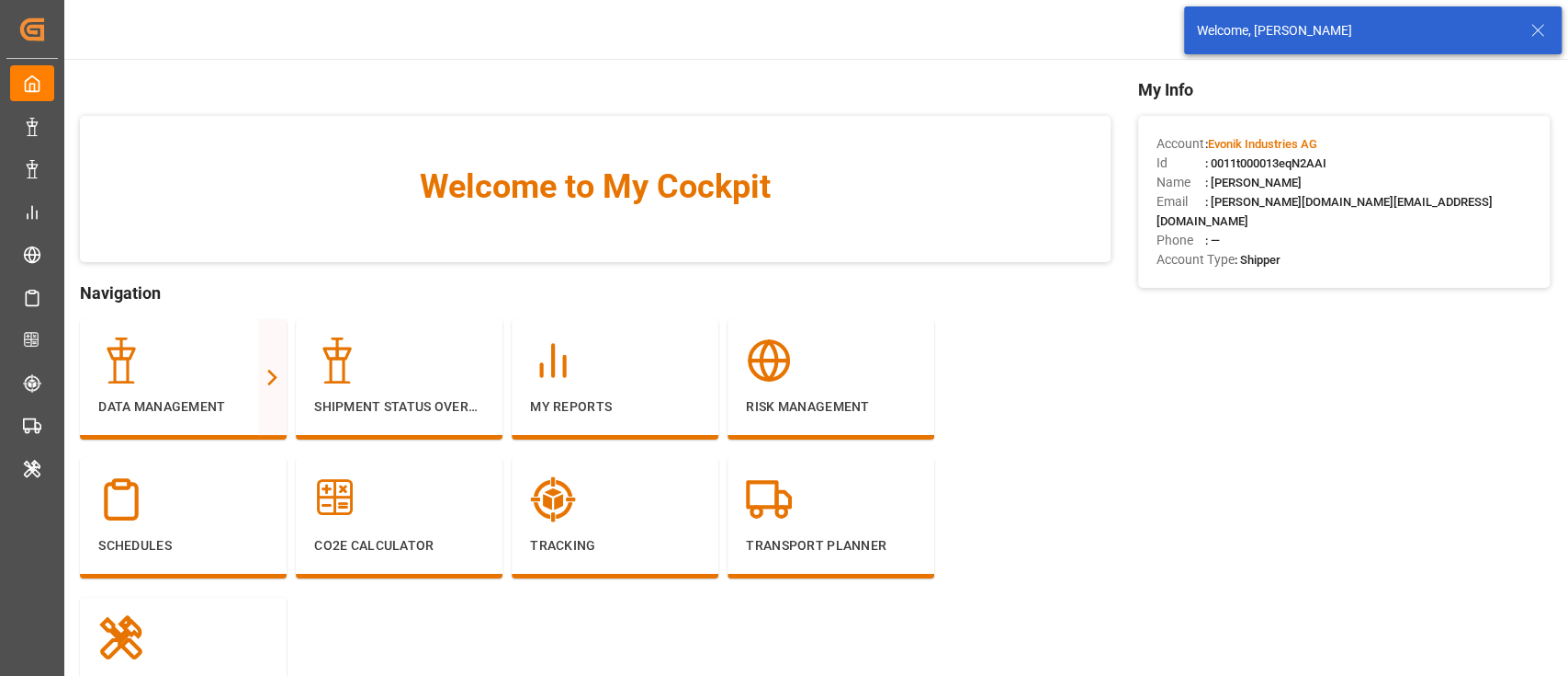
click at [1542, 23] on icon at bounding box center [1538, 31] width 22 height 22
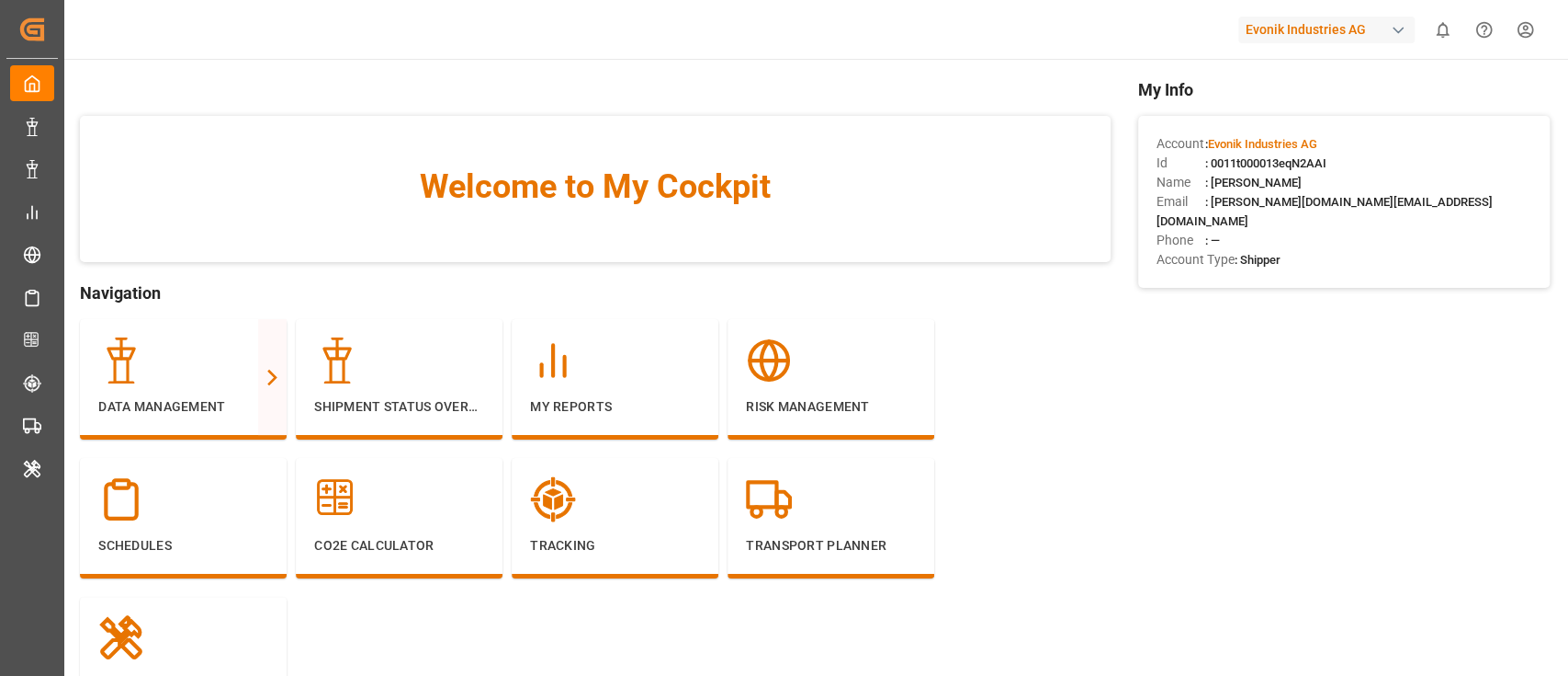
click at [1126, 190] on div "Welcome to My Cockpit Navigation Data Management Full View Slim View Shipment S…" at bounding box center [815, 425] width 1470 height 695
click at [1116, 318] on div "Welcome to My Cockpit Navigation Data Management Full View Slim View Shipment S…" at bounding box center [815, 425] width 1470 height 695
